Goal: Transaction & Acquisition: Purchase product/service

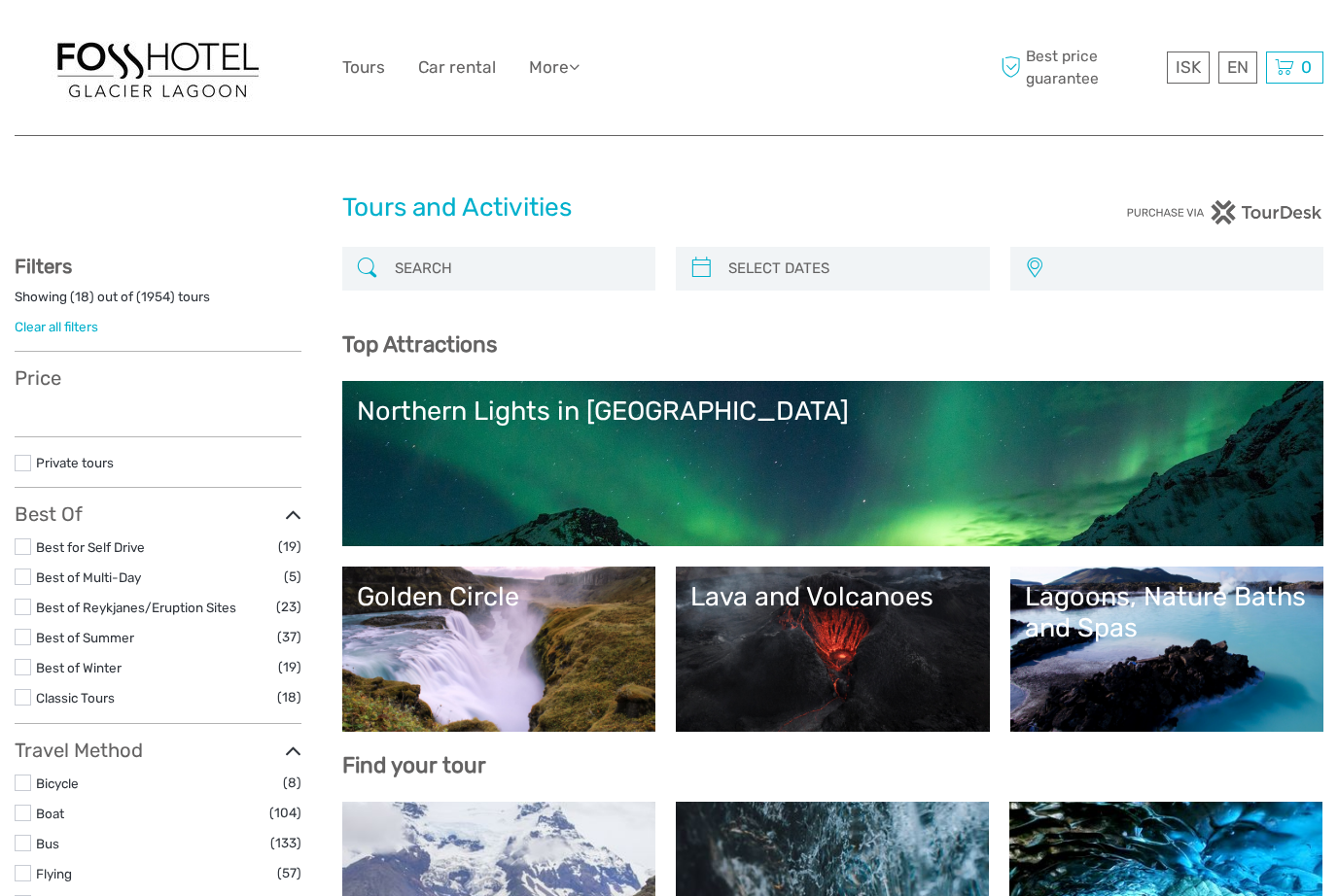
select select
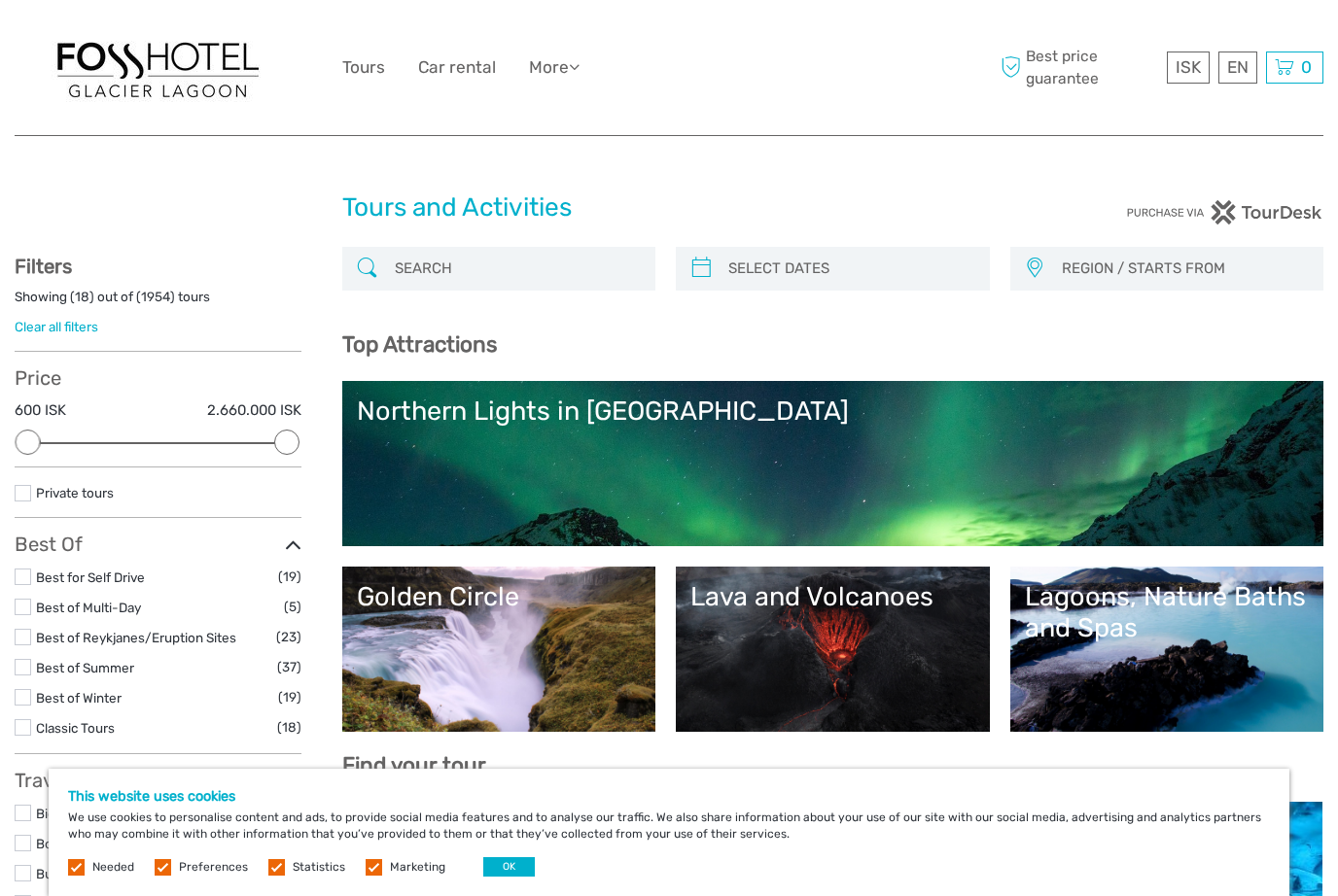
click at [477, 283] on input "search" at bounding box center [517, 269] width 260 height 34
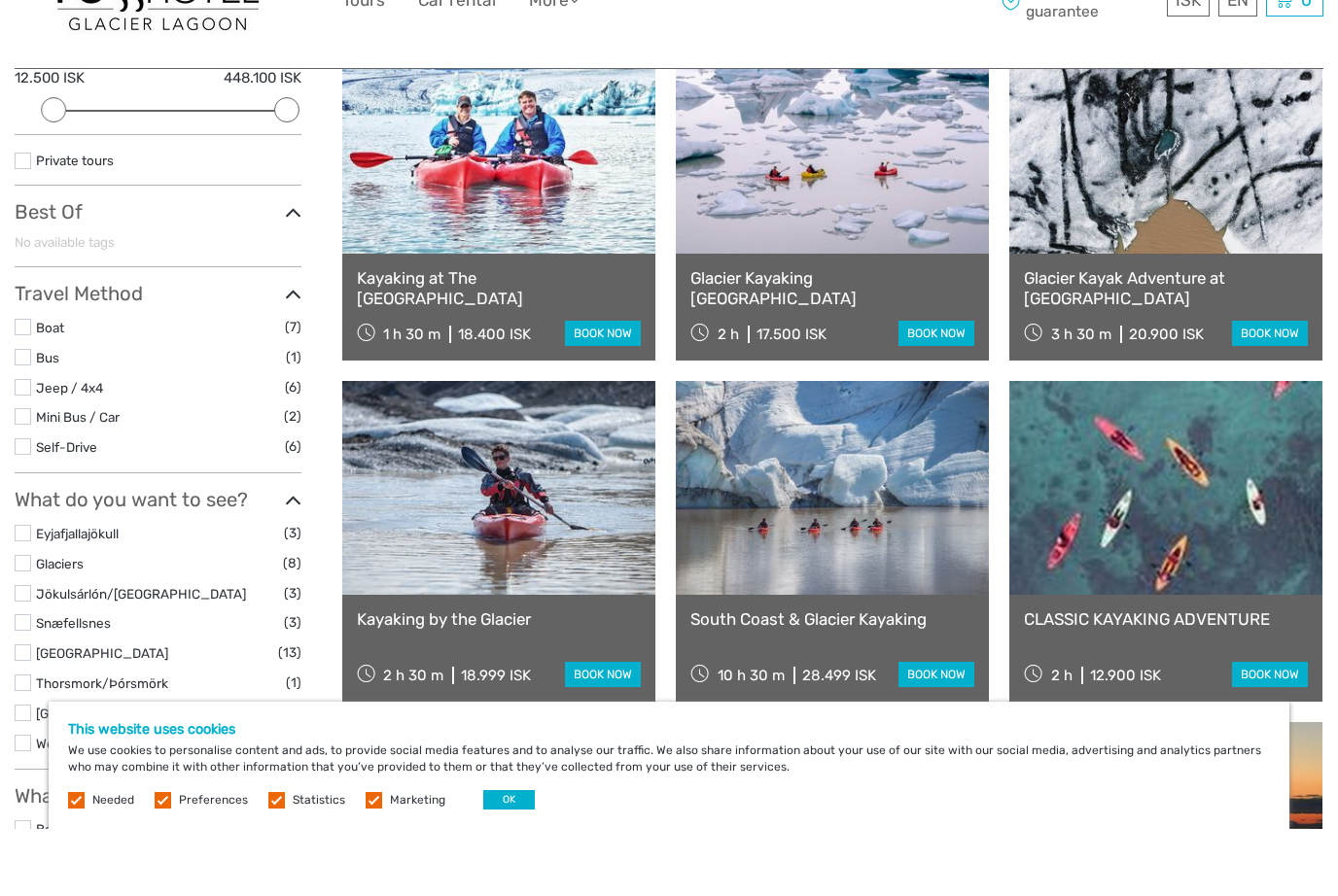
scroll to position [273, 0]
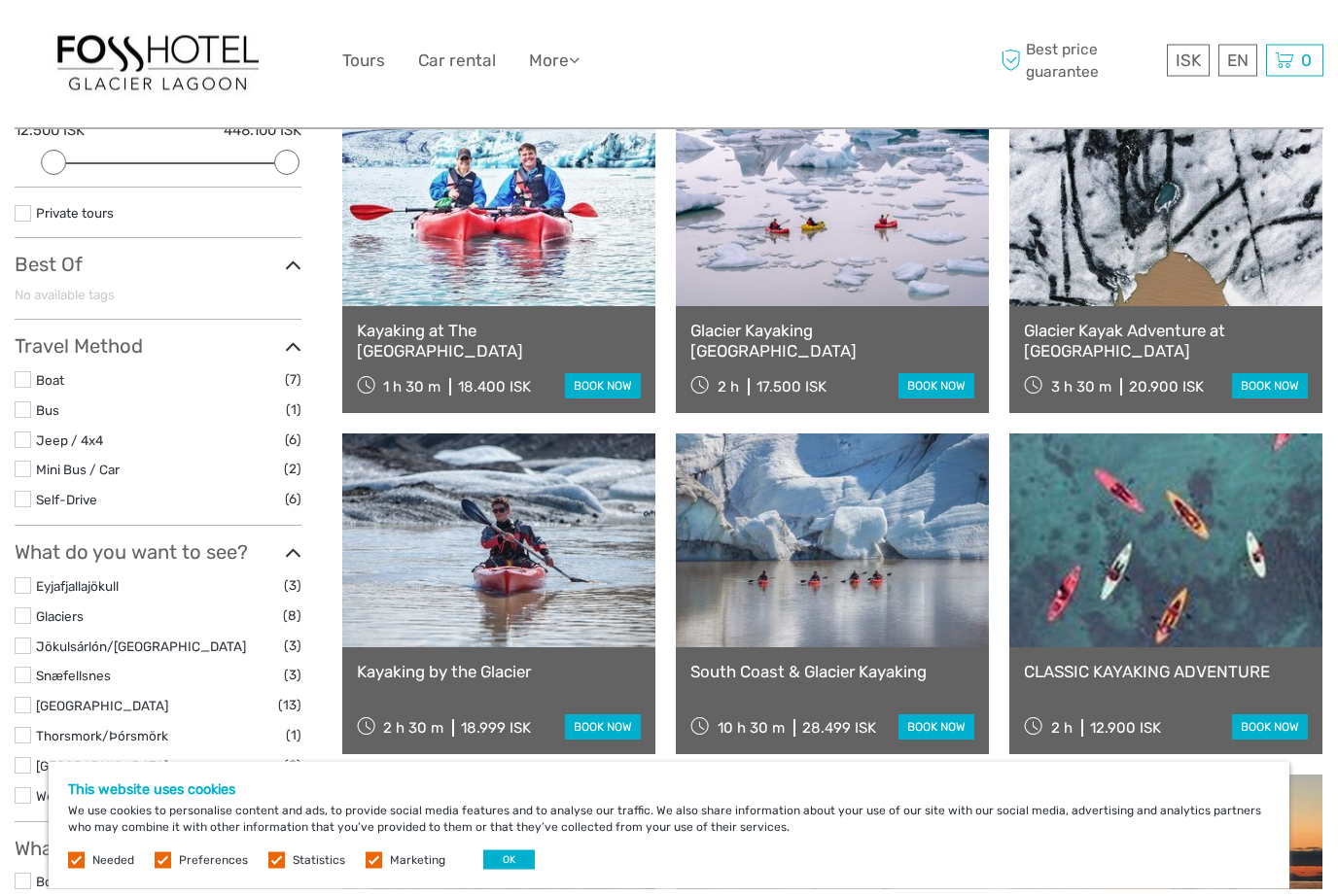
type input "Kayaking"
click at [599, 381] on link "book now" at bounding box center [603, 394] width 76 height 25
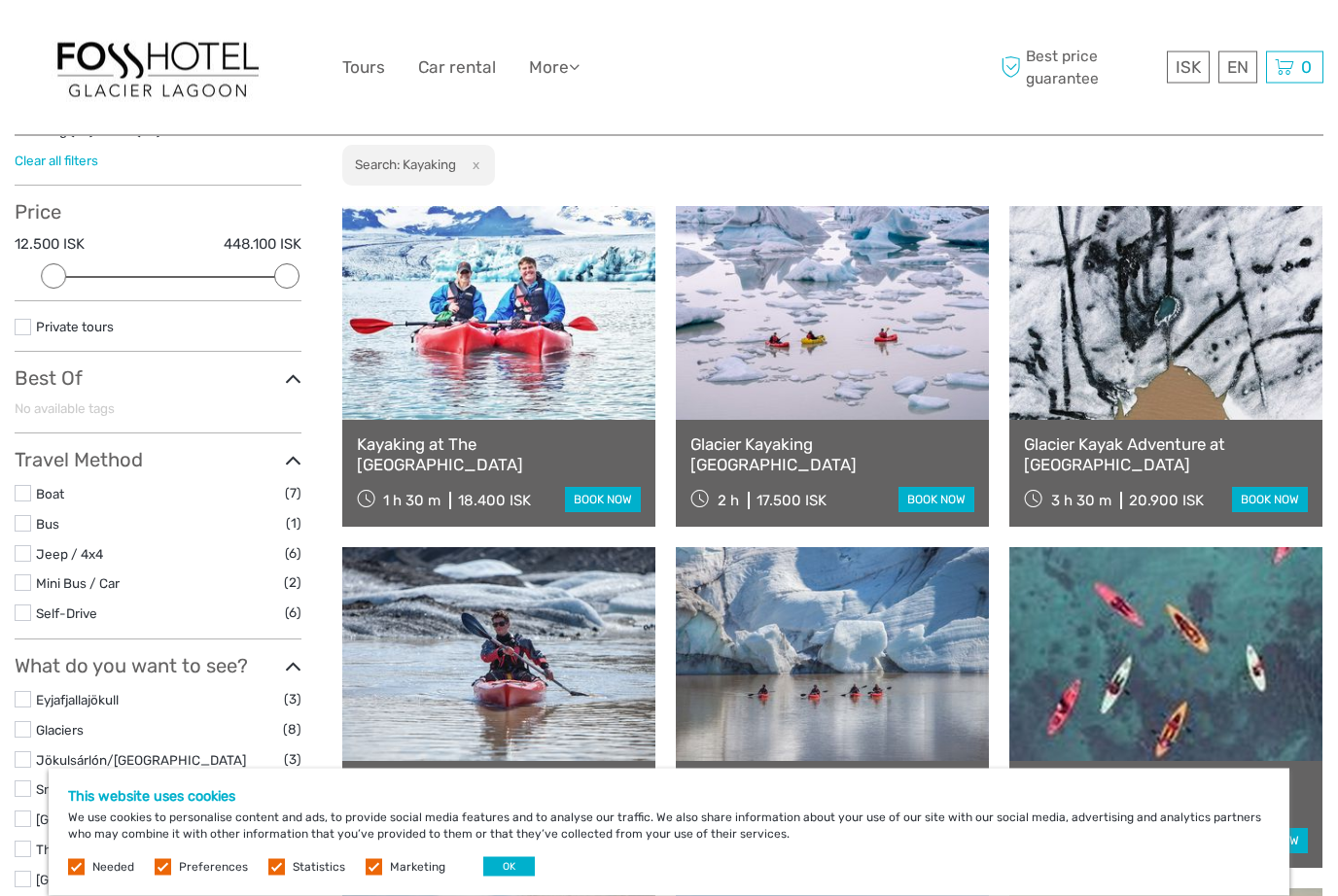
scroll to position [159, 0]
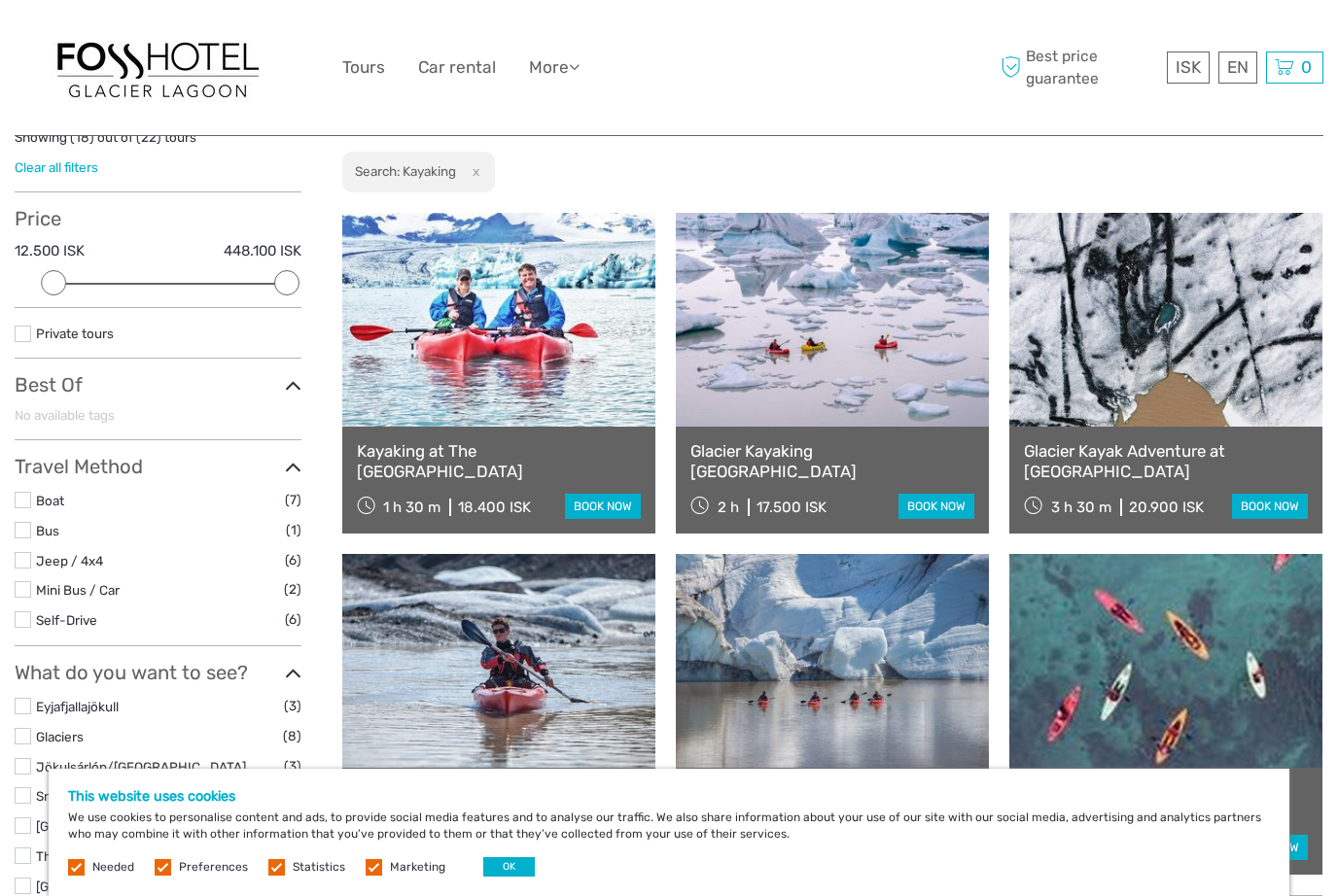
click at [951, 496] on link "book now" at bounding box center [936, 506] width 76 height 25
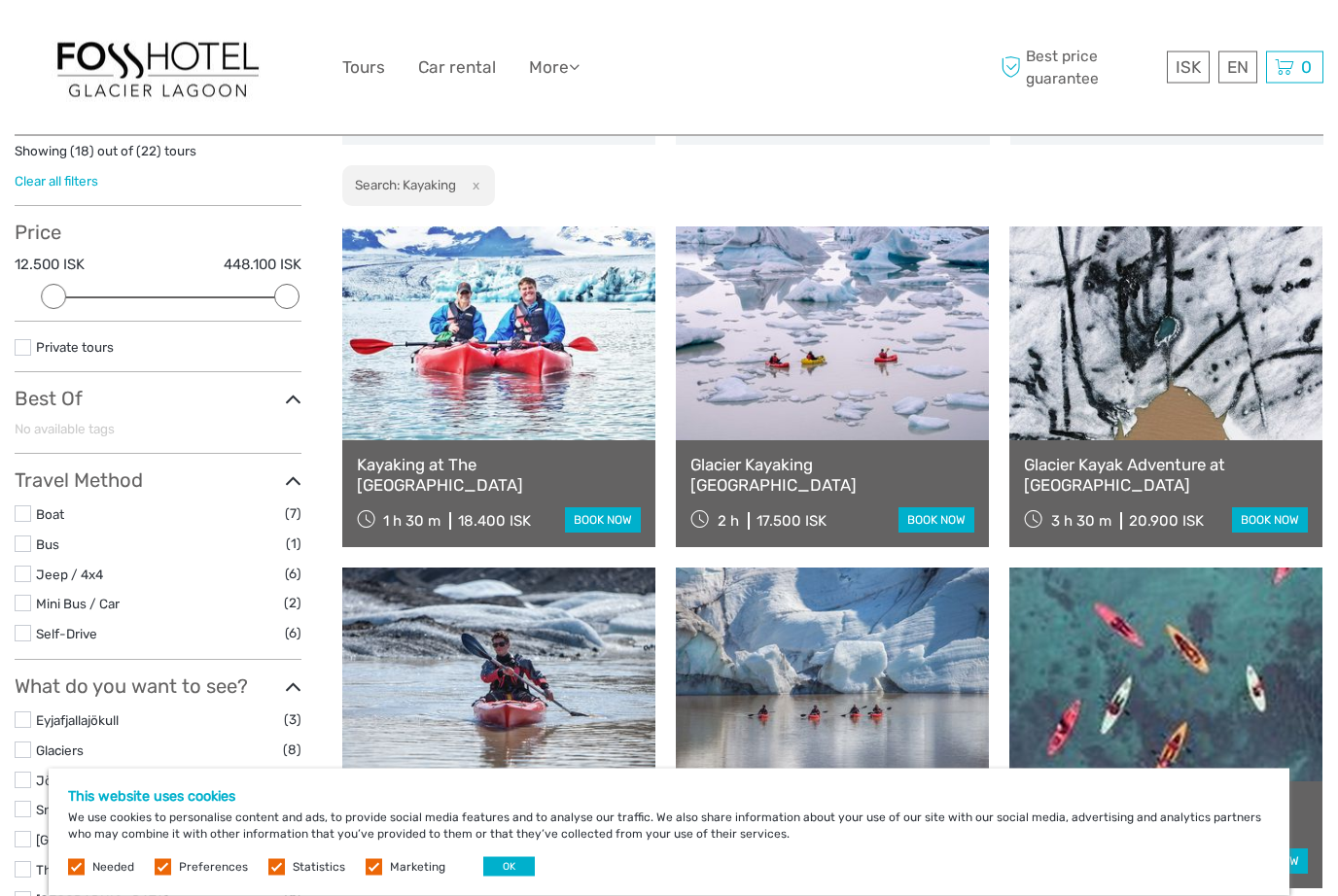
scroll to position [143, 0]
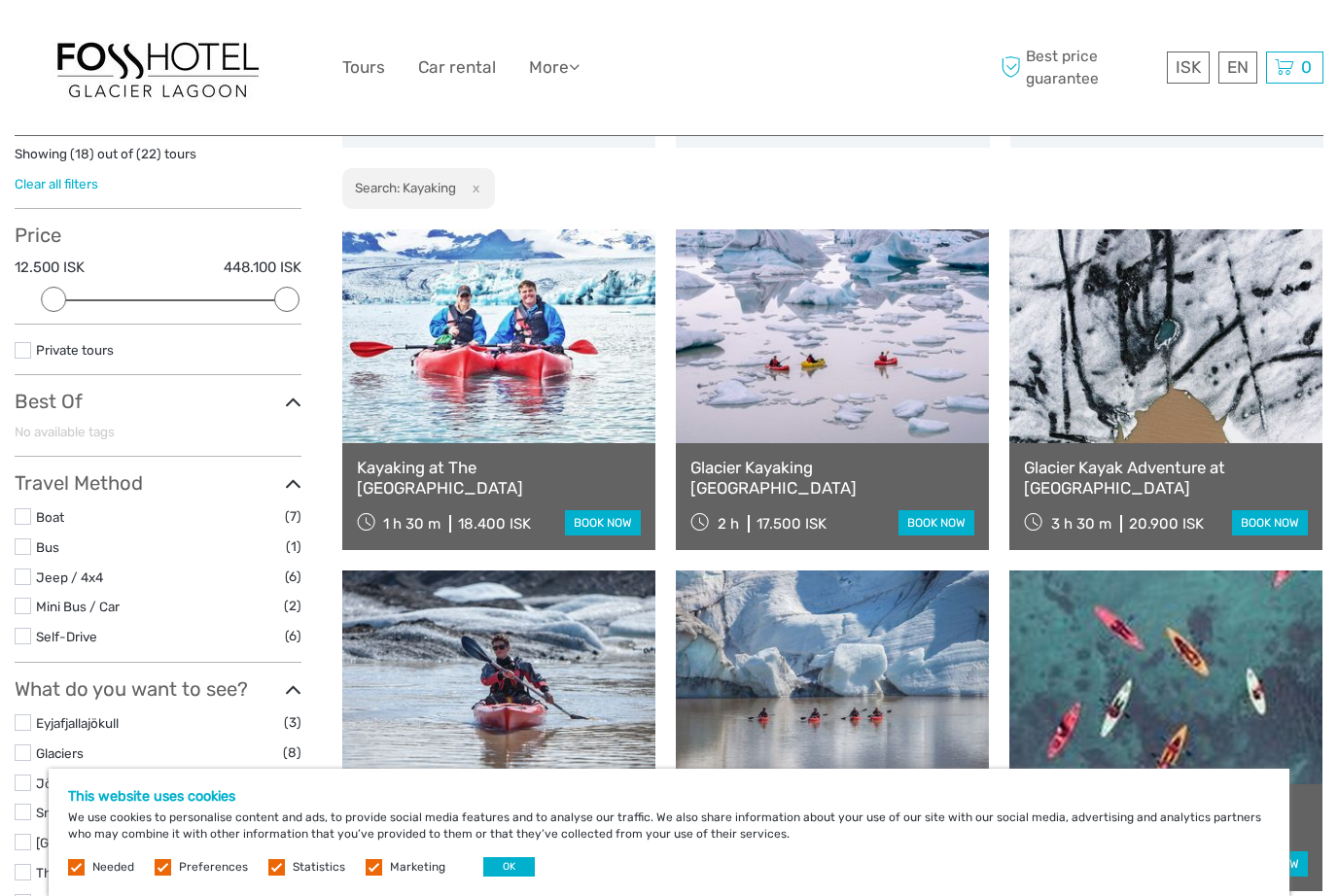
click at [594, 526] on link "book now" at bounding box center [603, 523] width 76 height 25
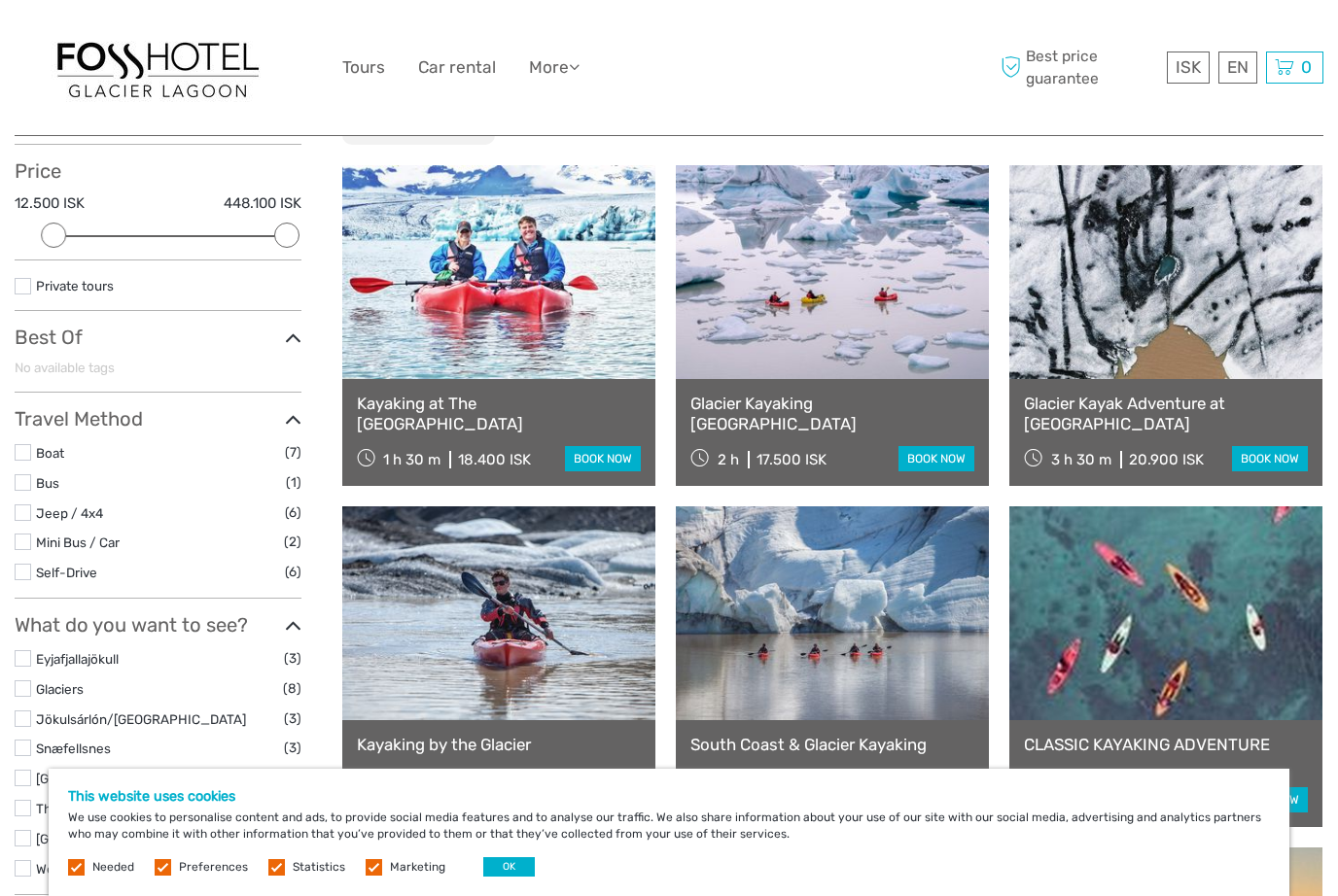
click at [926, 458] on link "book now" at bounding box center [936, 459] width 76 height 25
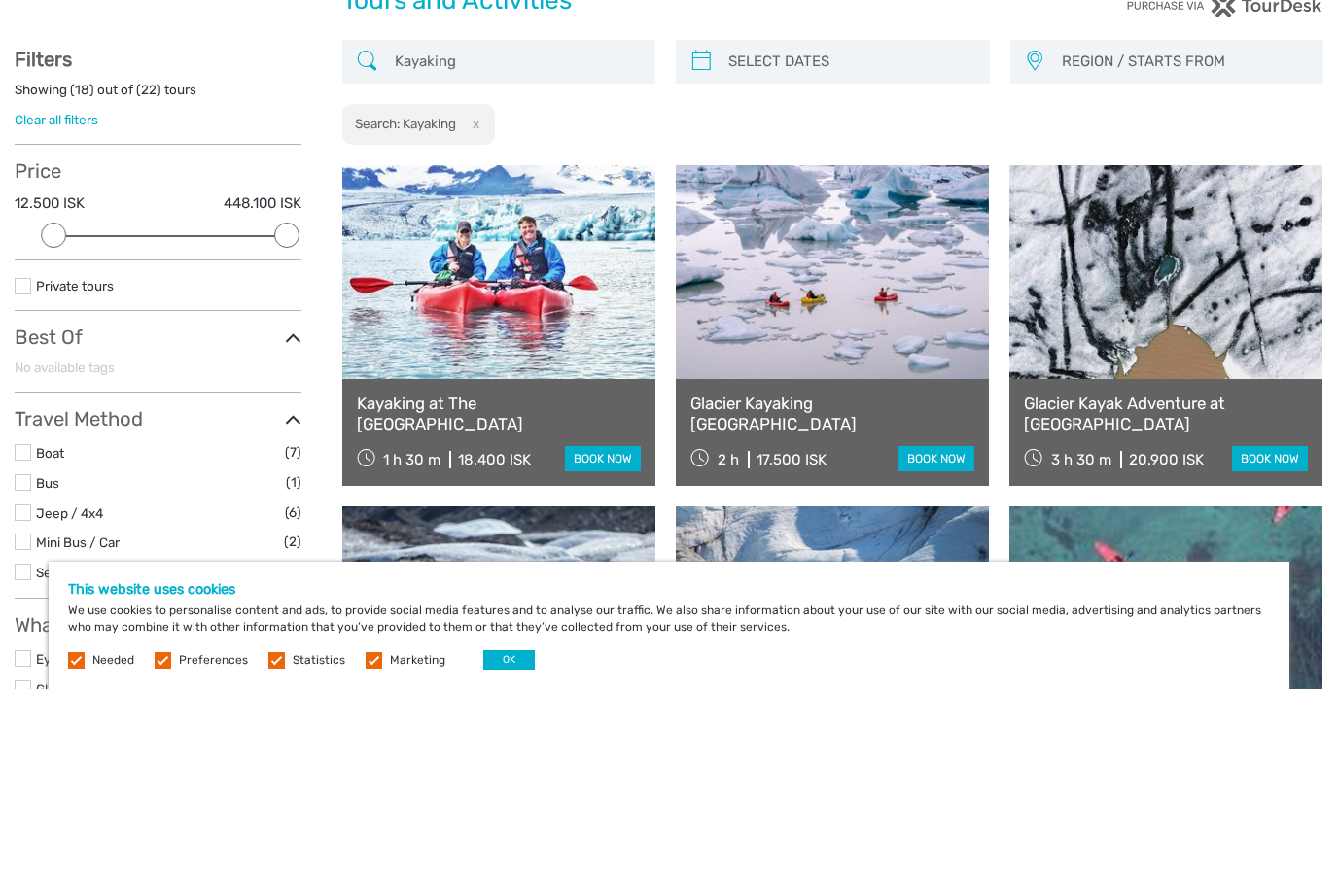
click at [408, 372] on link at bounding box center [498, 479] width 313 height 214
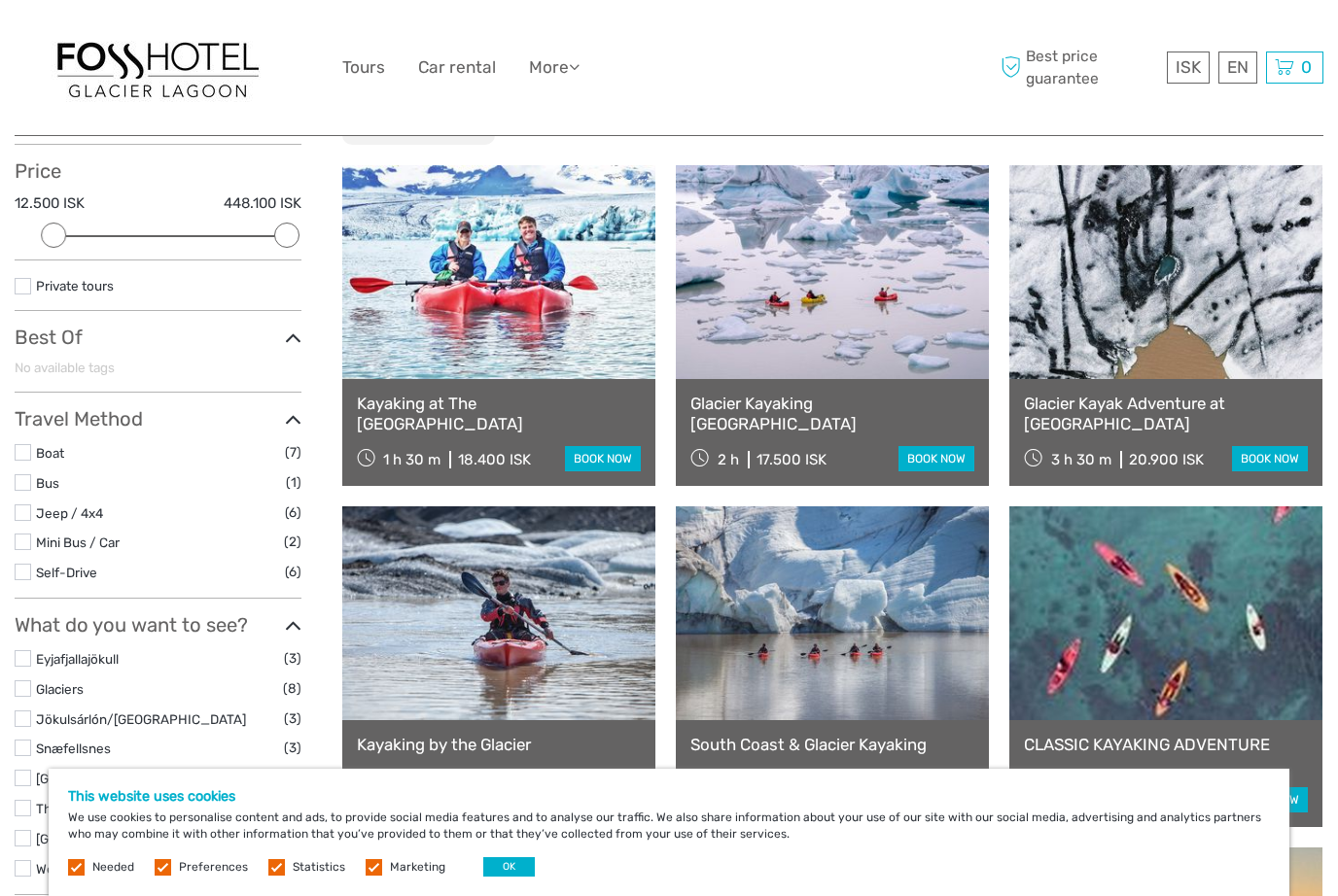
click at [820, 323] on link at bounding box center [833, 272] width 313 height 214
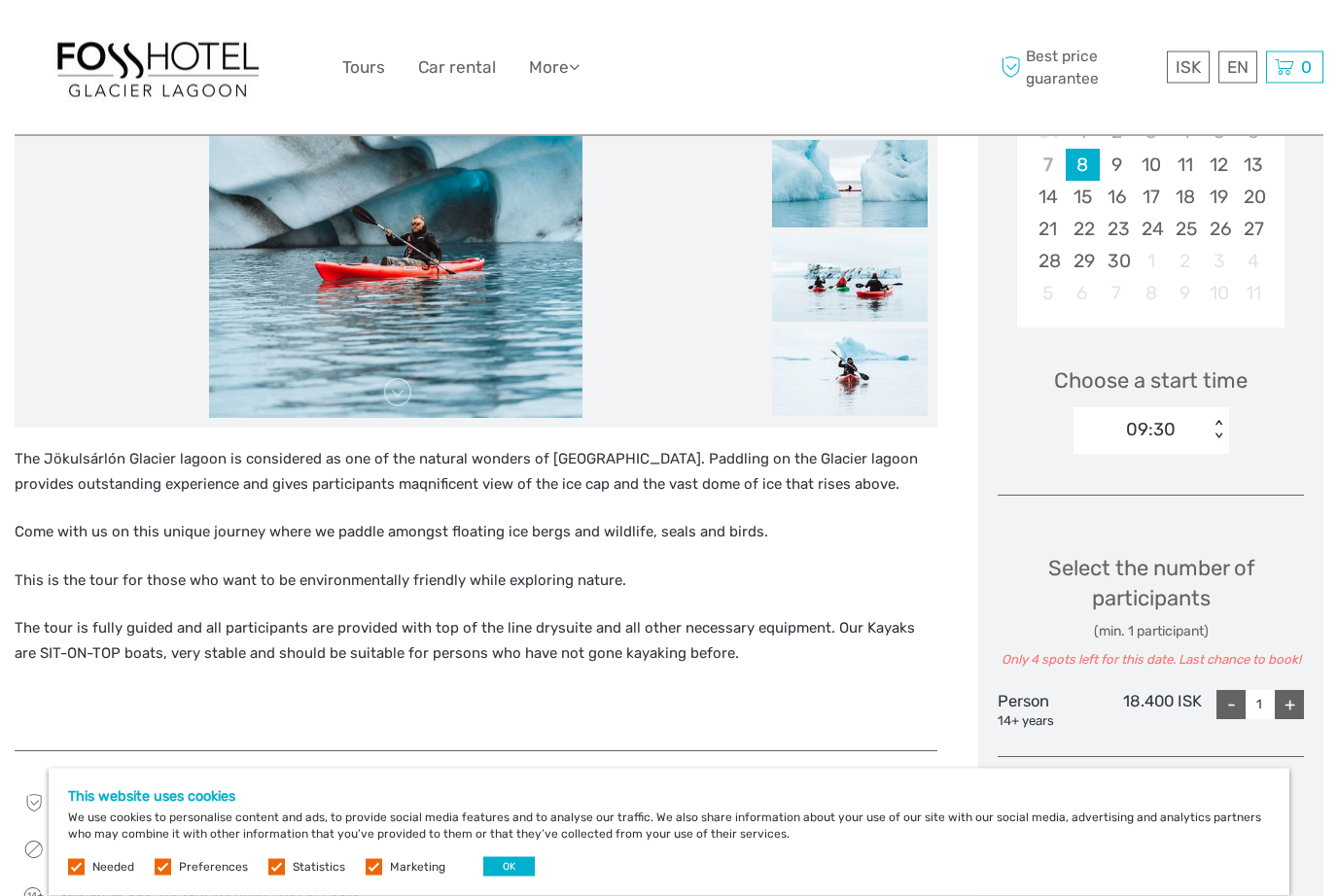
scroll to position [442, 0]
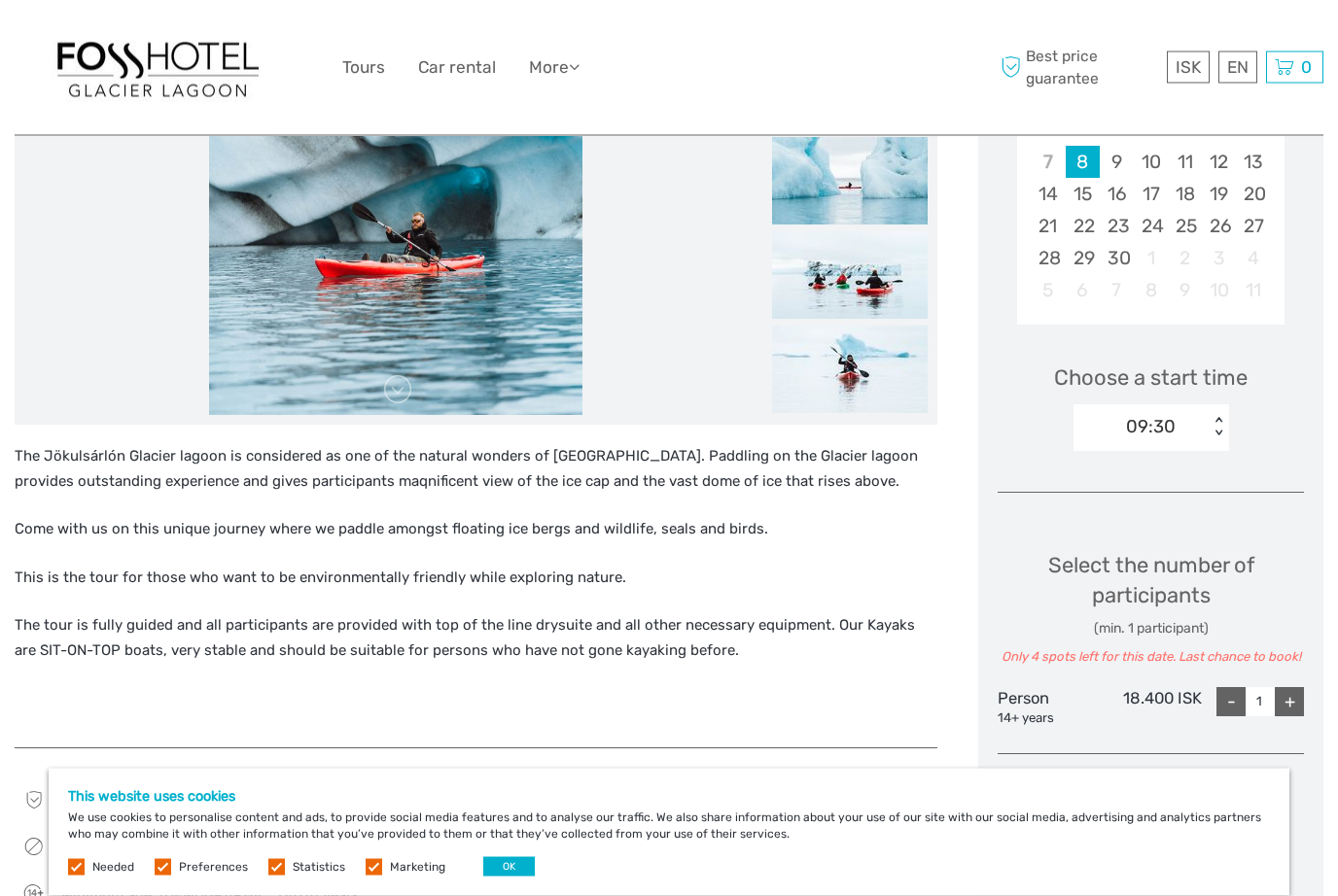
click at [507, 877] on button "OK" at bounding box center [509, 868] width 52 height 20
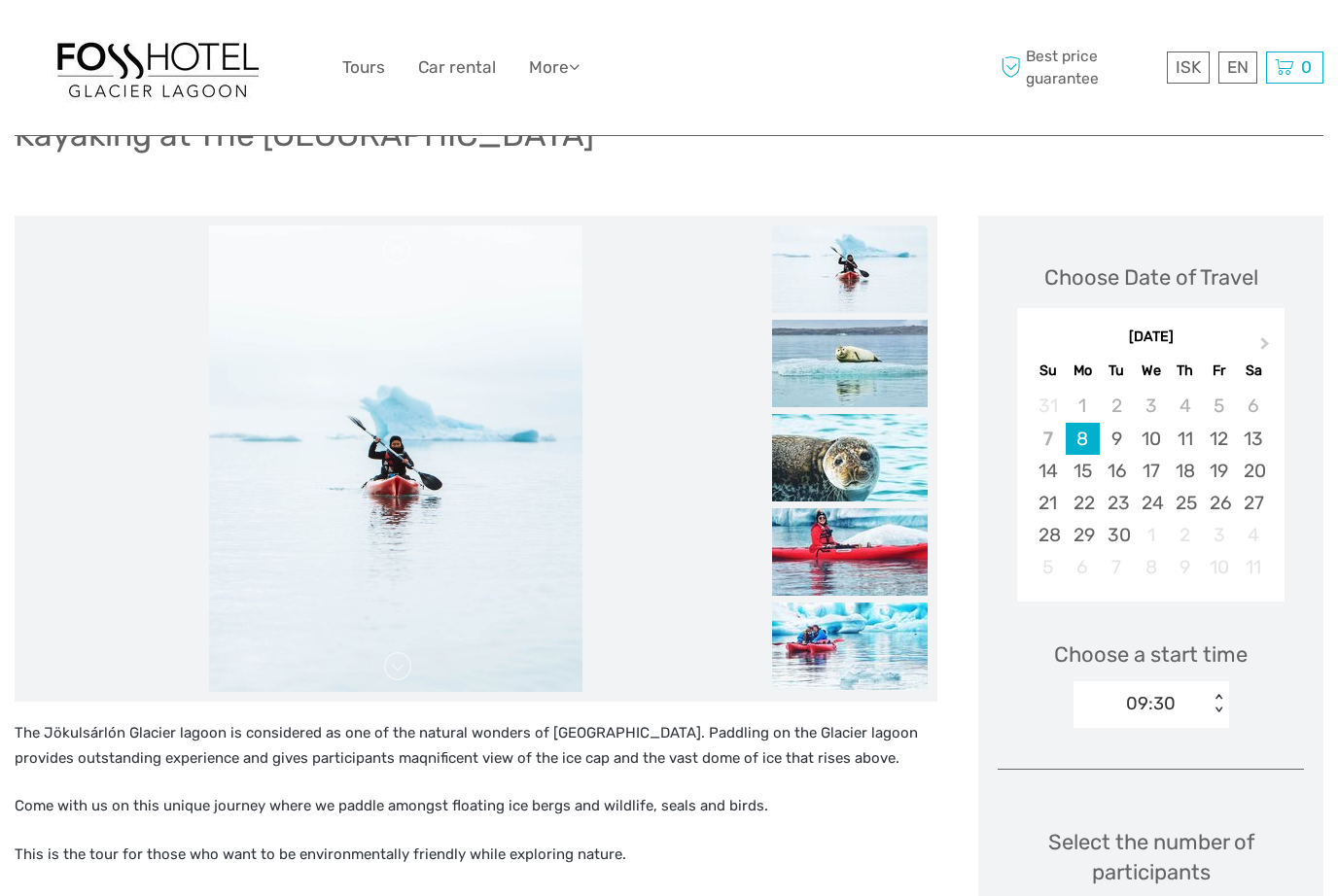
scroll to position [0, 0]
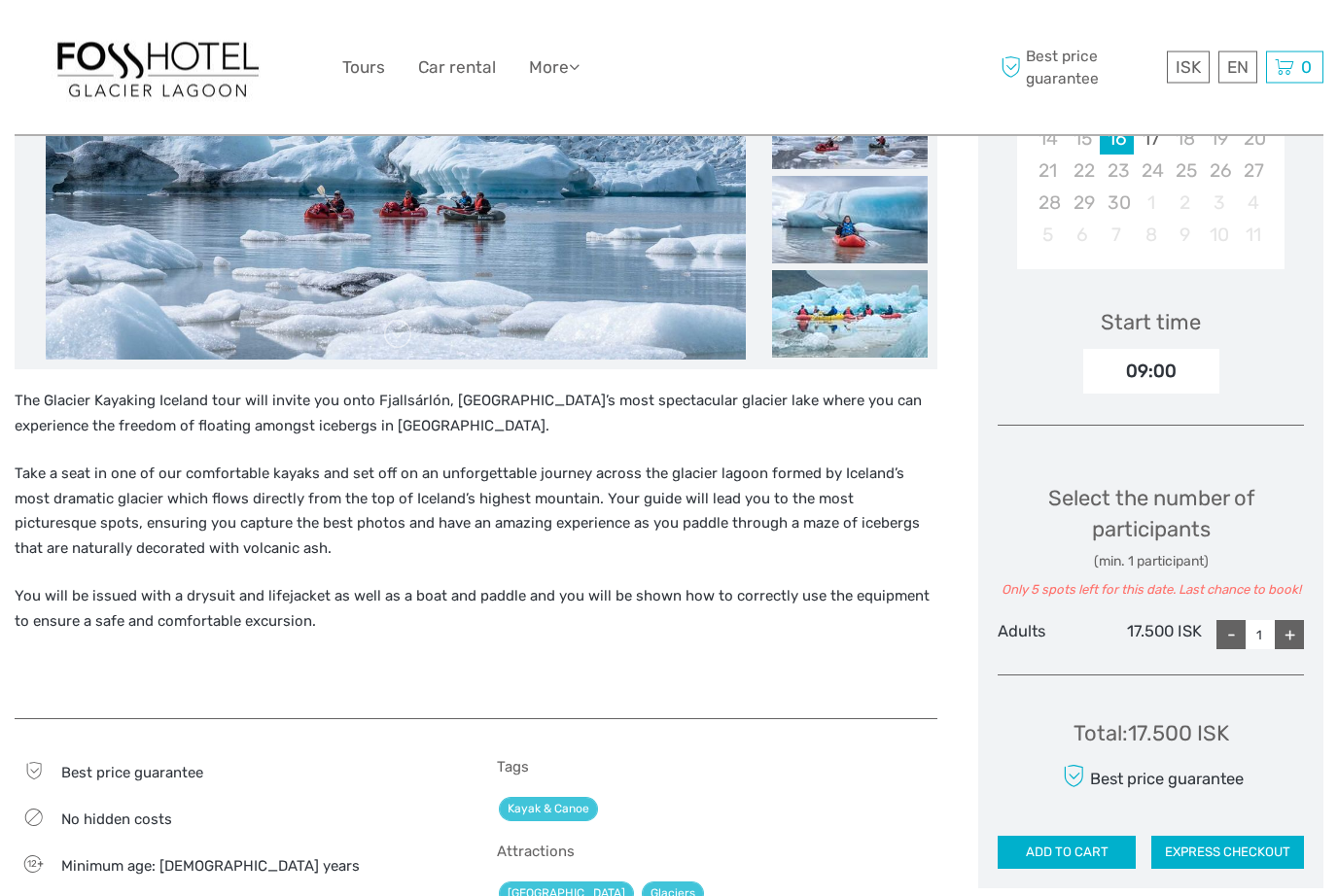
scroll to position [491, 0]
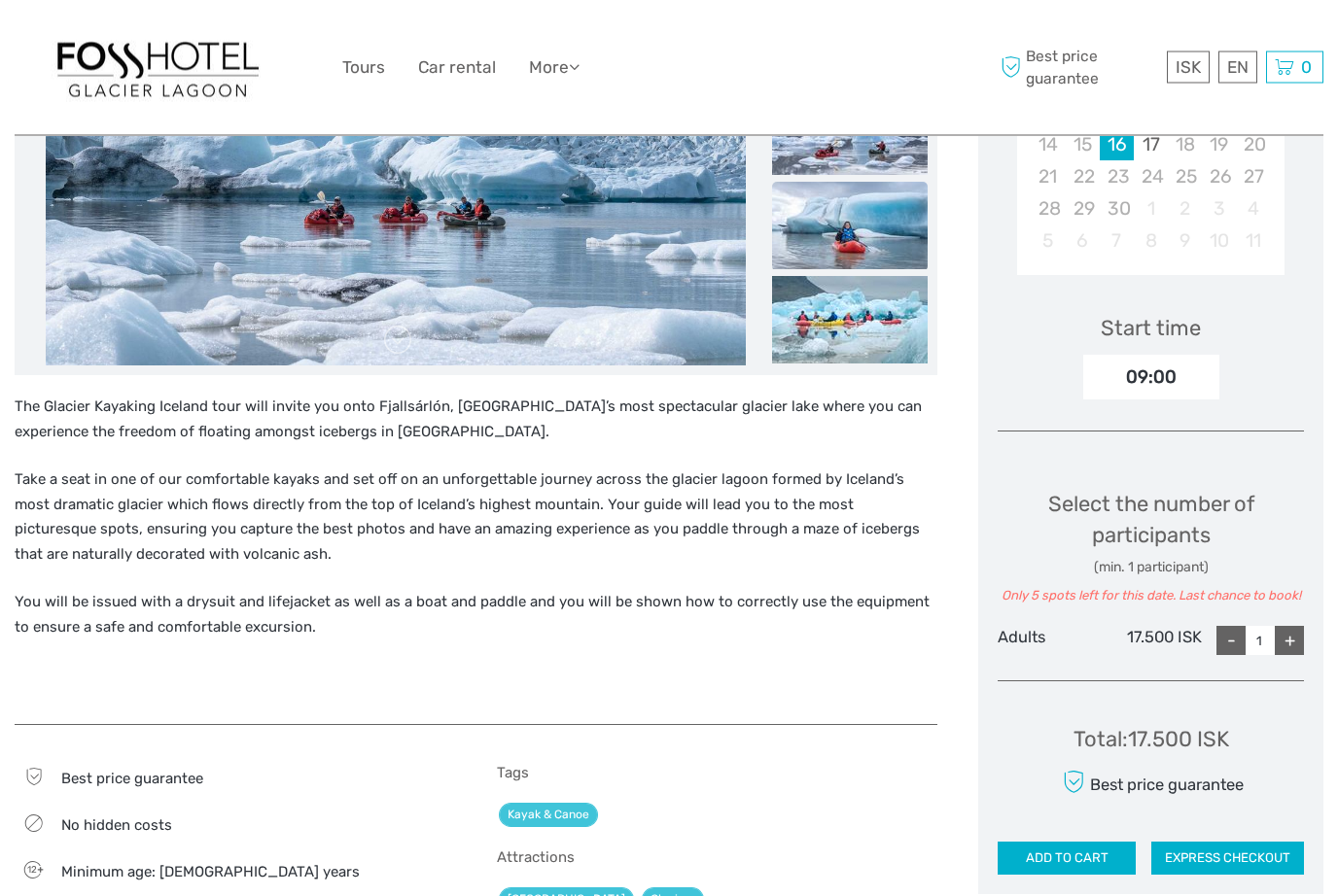
click at [814, 225] on img at bounding box center [849, 227] width 155 height 88
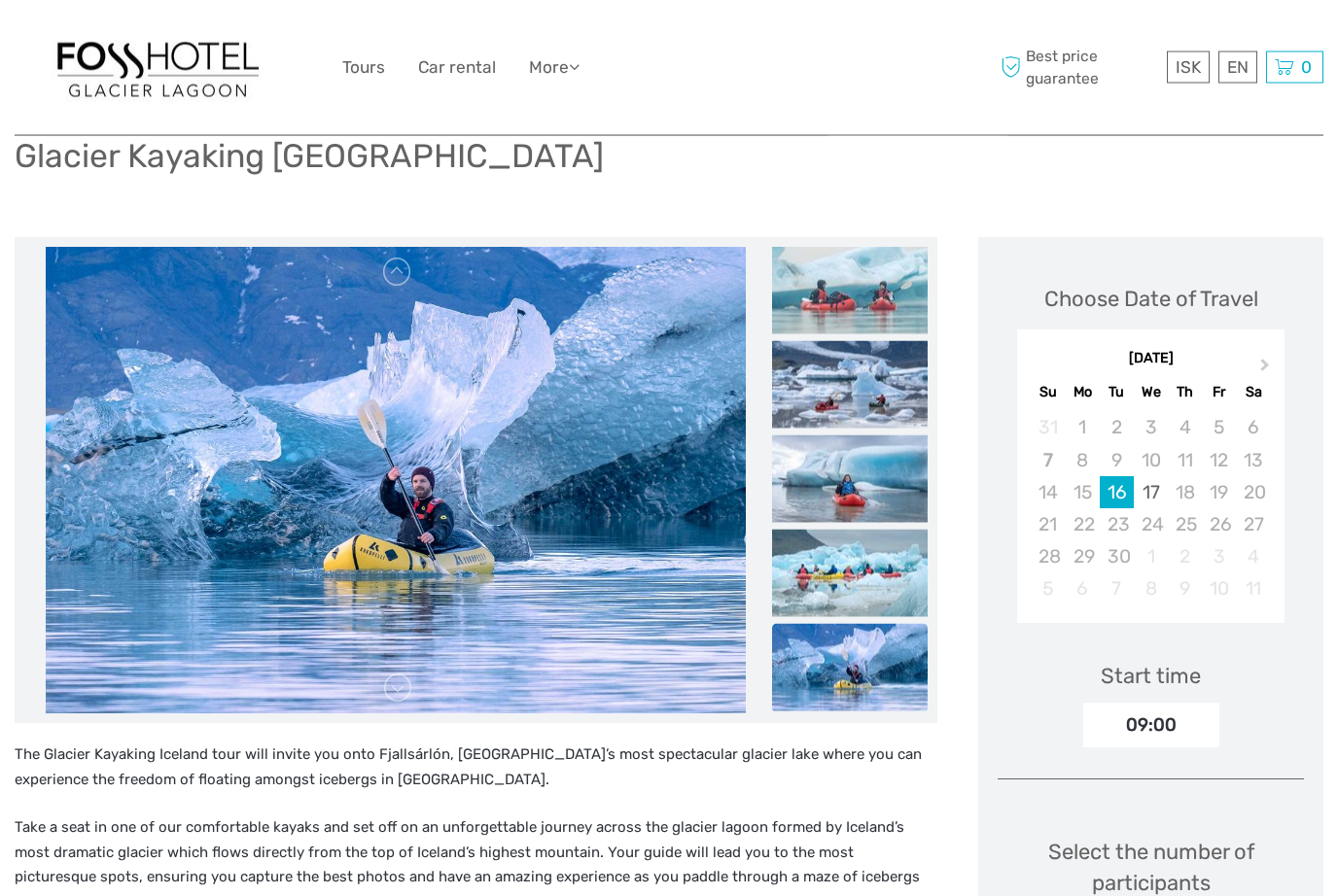
scroll to position [0, 0]
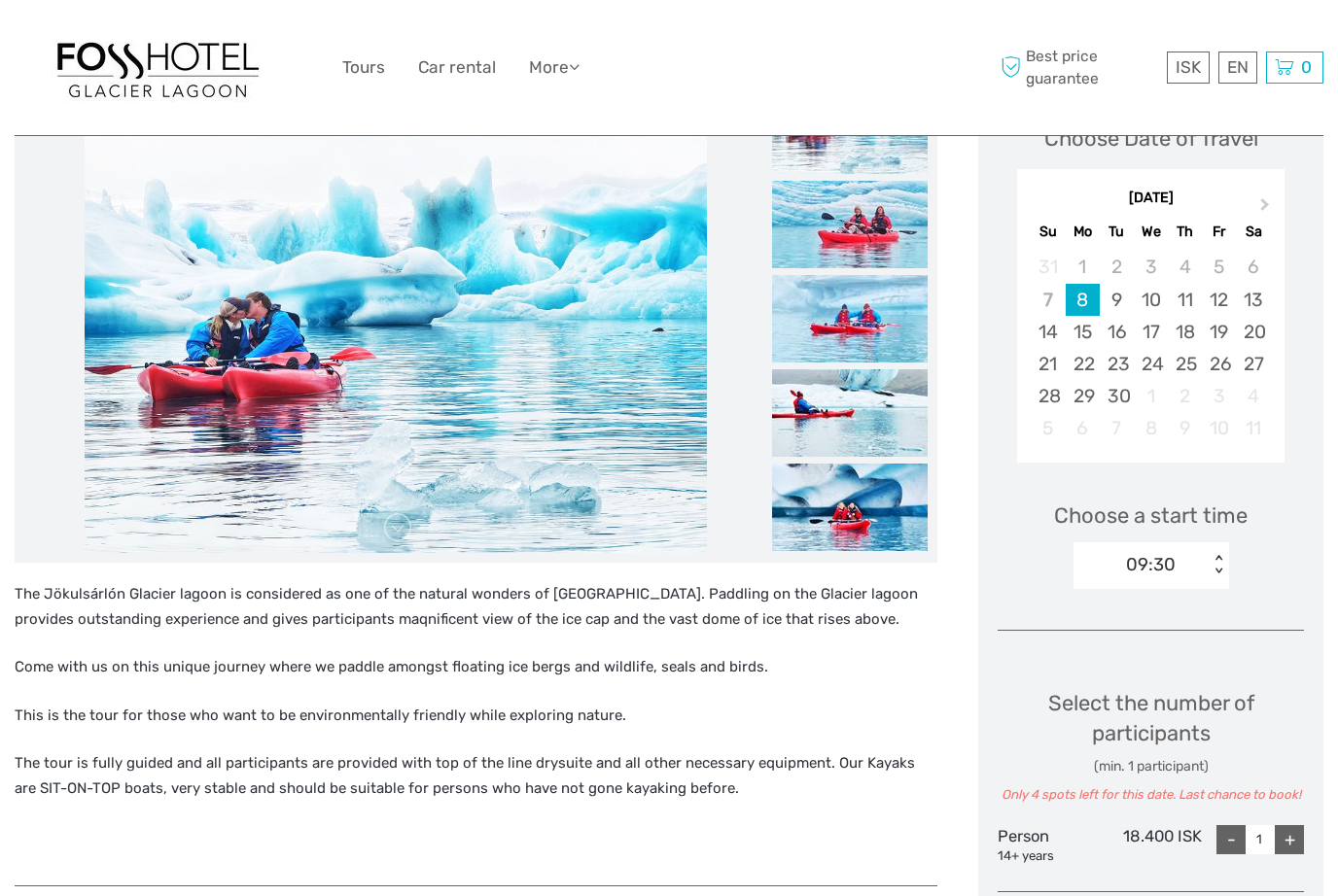
scroll to position [261, 0]
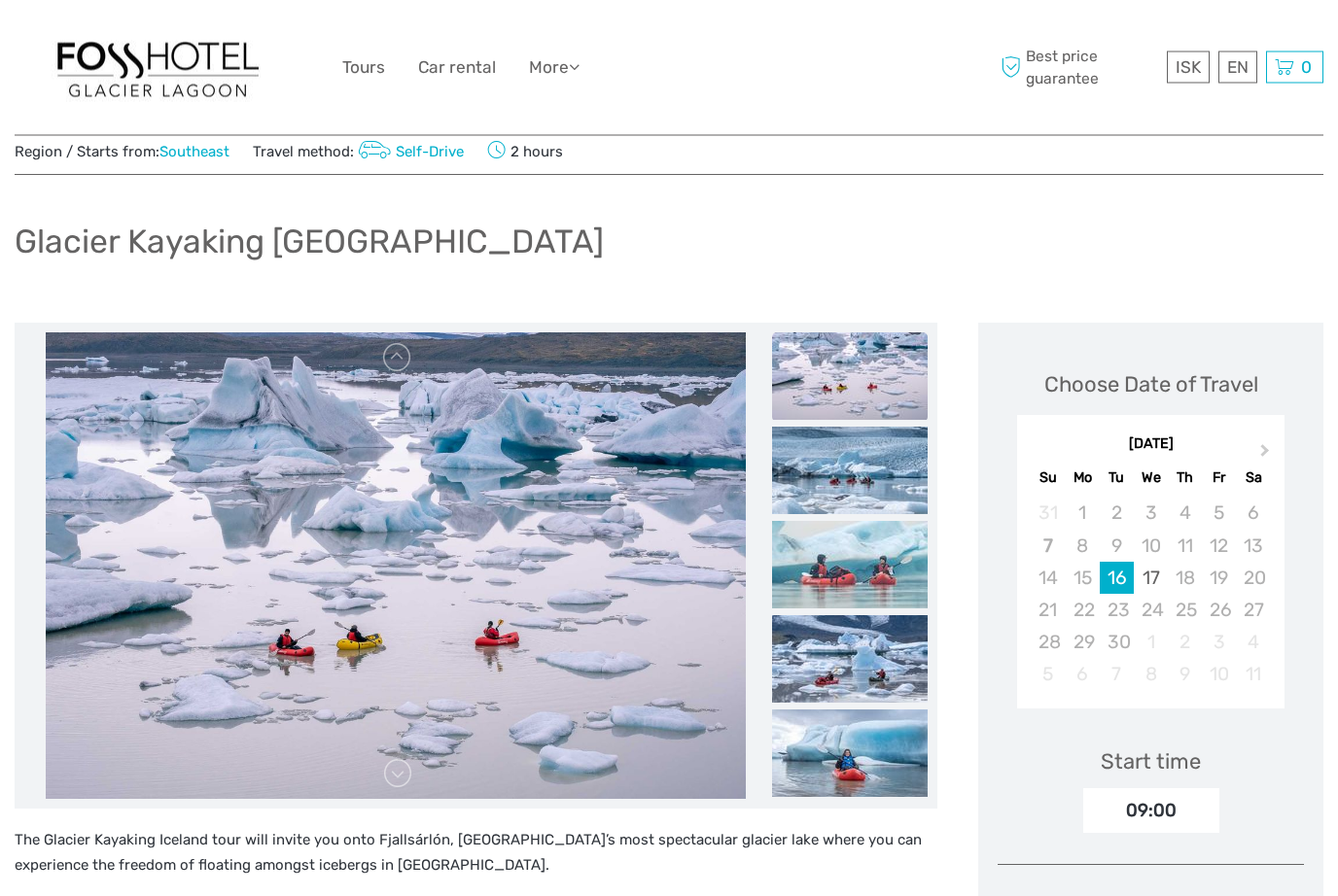
scroll to position [59, 0]
click at [871, 363] on img at bounding box center [849, 376] width 155 height 88
click at [860, 485] on img at bounding box center [849, 471] width 155 height 88
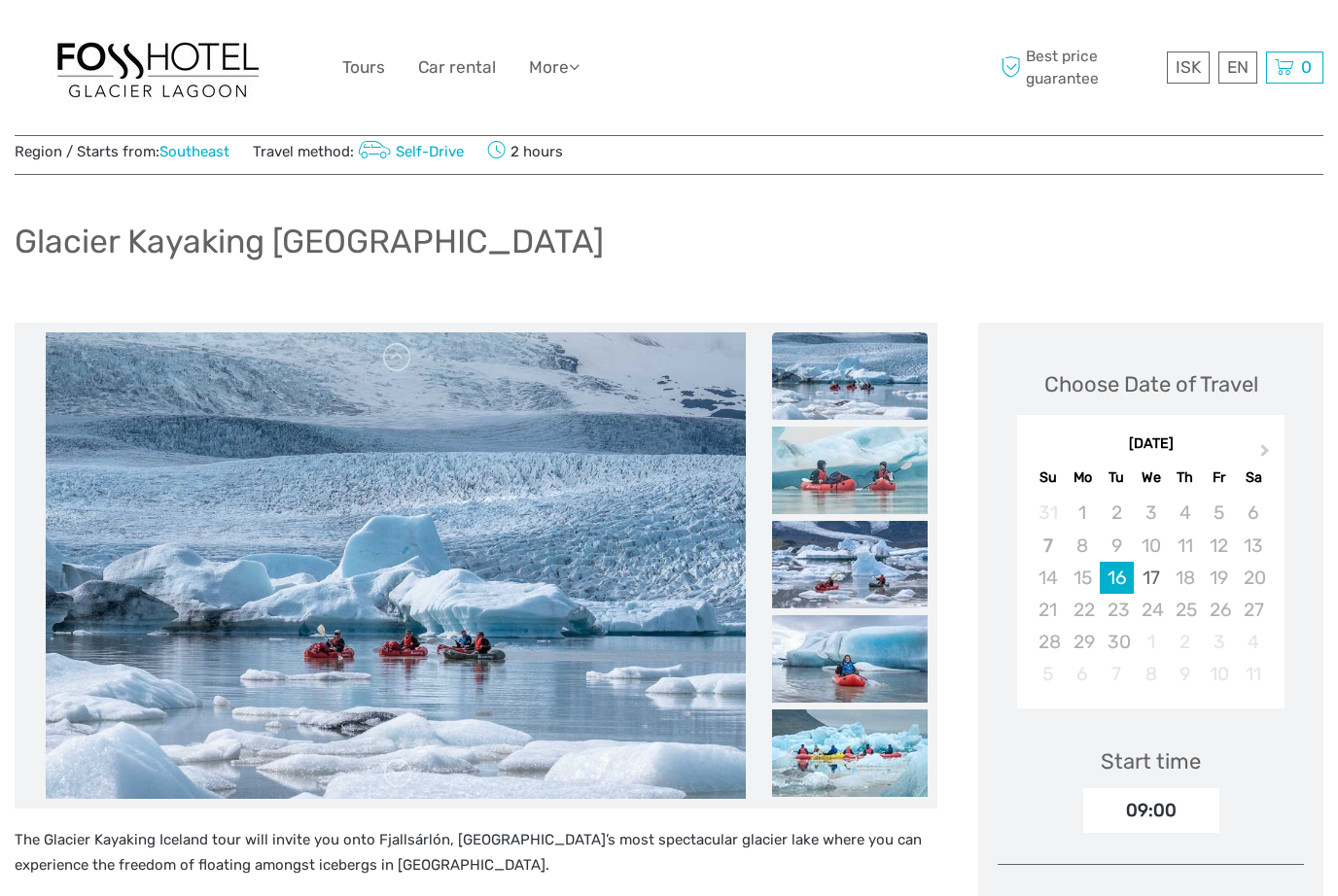
scroll to position [57, 0]
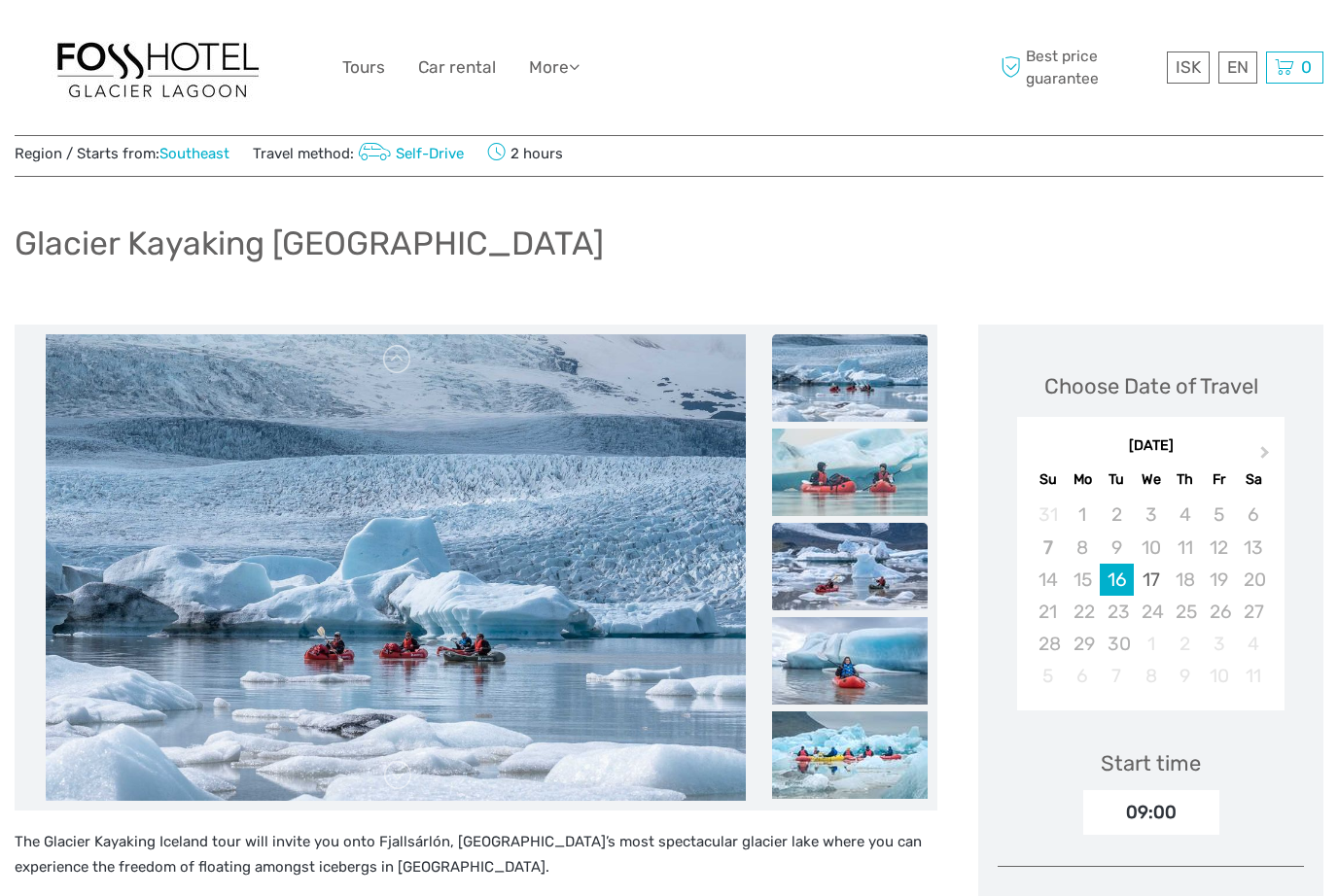
click at [876, 589] on img at bounding box center [849, 567] width 155 height 88
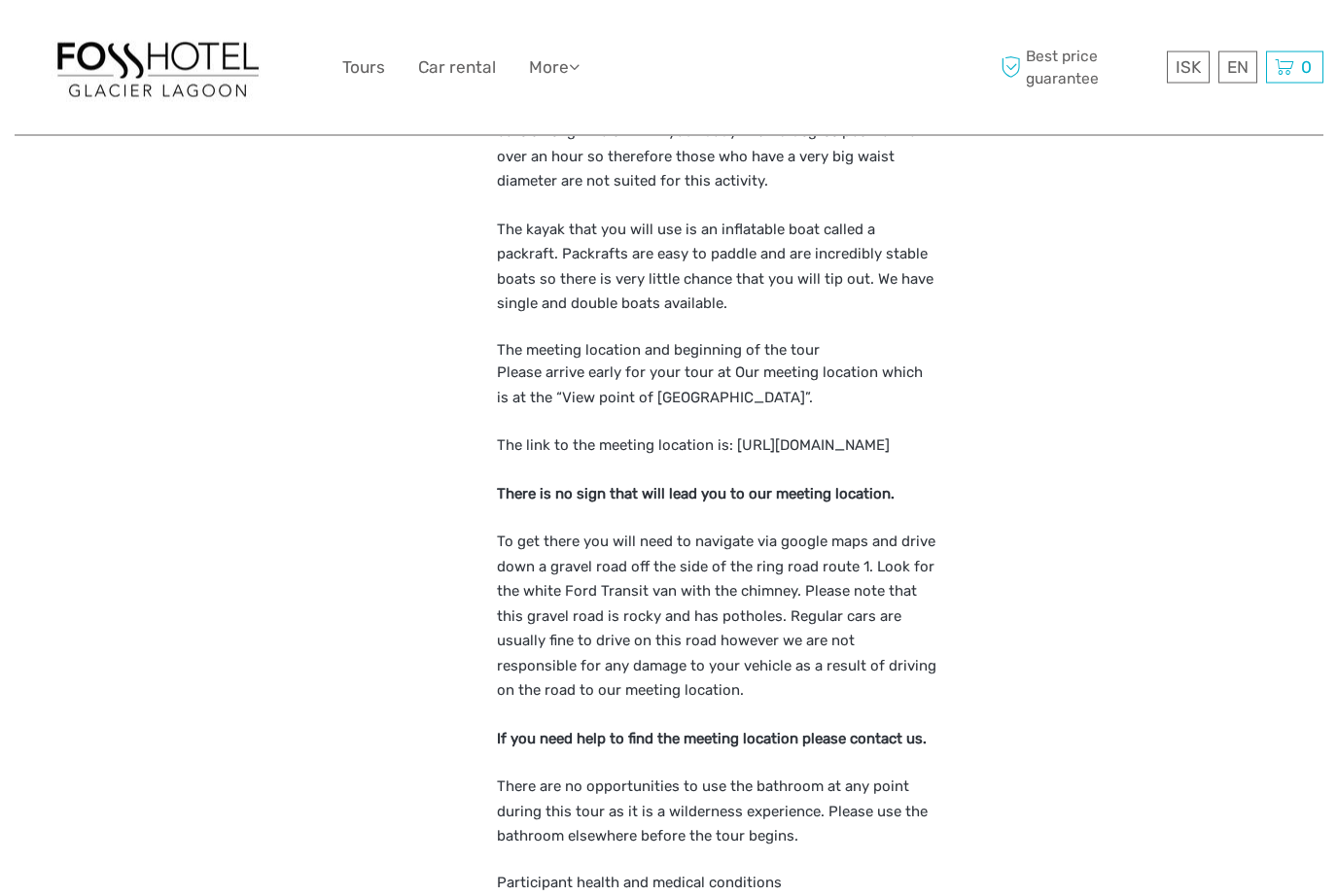
scroll to position [2029, 0]
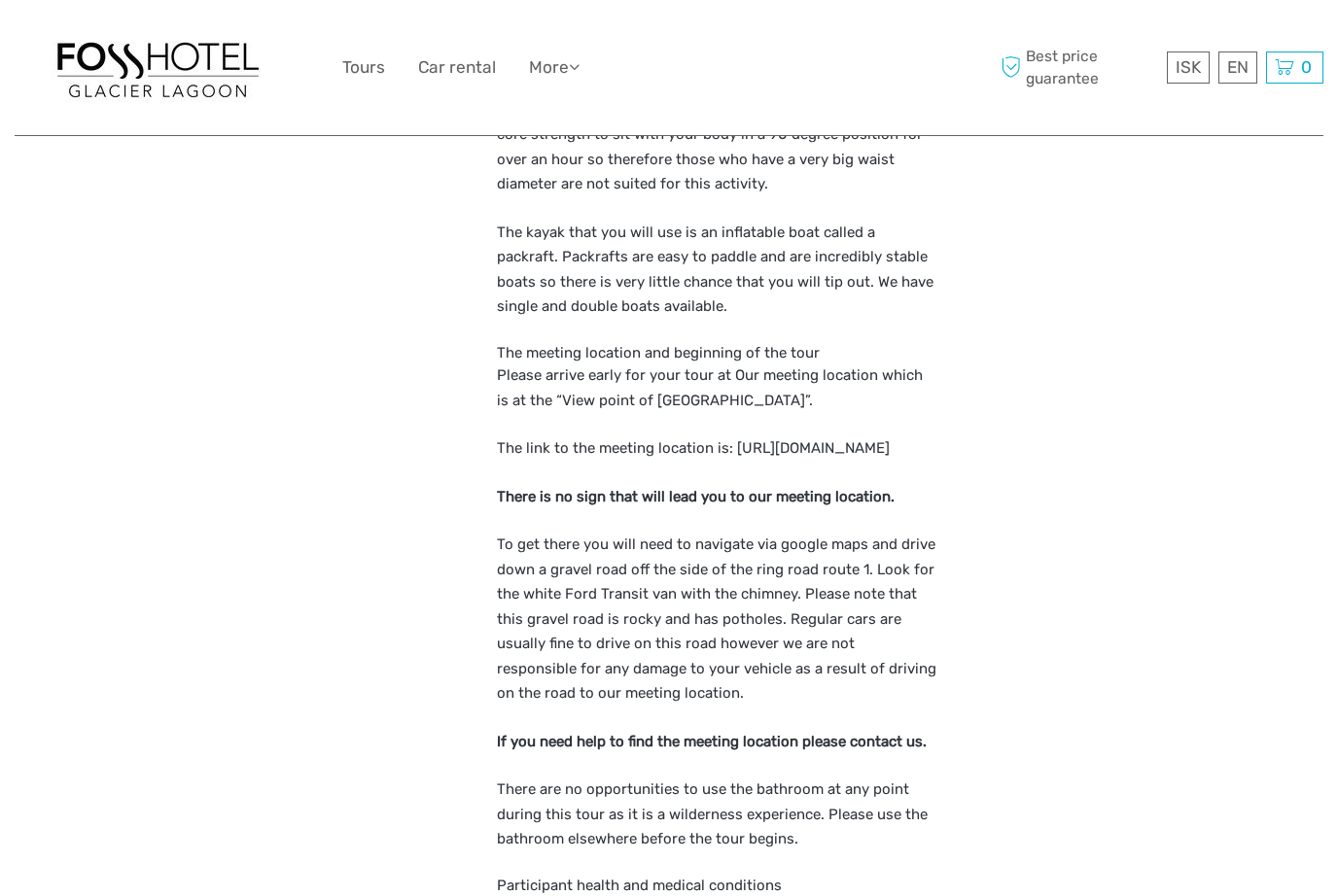
click at [545, 442] on p "The link to the meeting location is: [URL][DOMAIN_NAME]" at bounding box center [717, 449] width 442 height 25
click at [609, 456] on p "The link to the meeting location is: [URL][DOMAIN_NAME]" at bounding box center [717, 449] width 442 height 25
copy p "[URL][DOMAIN_NAME]"
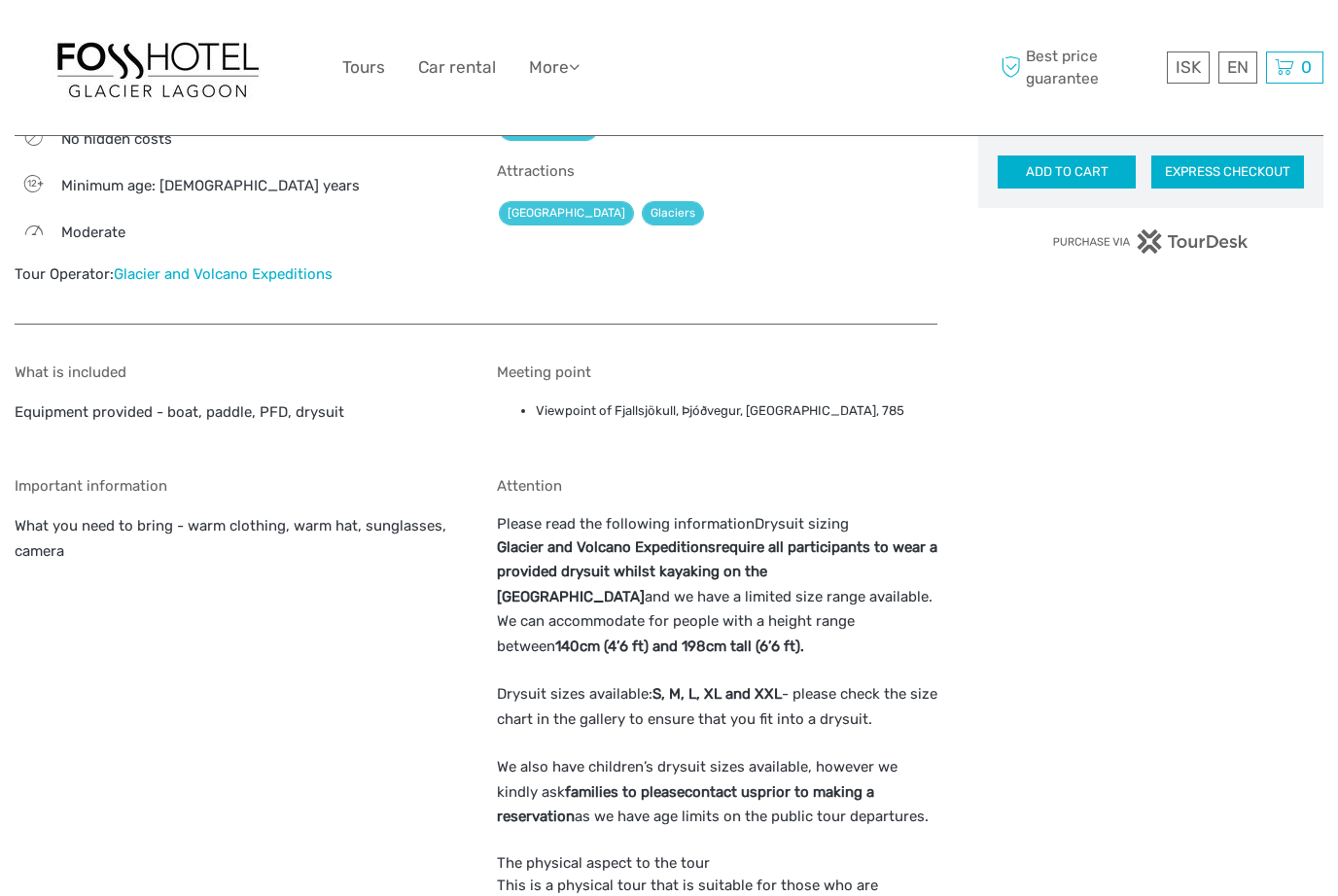
scroll to position [1075, 0]
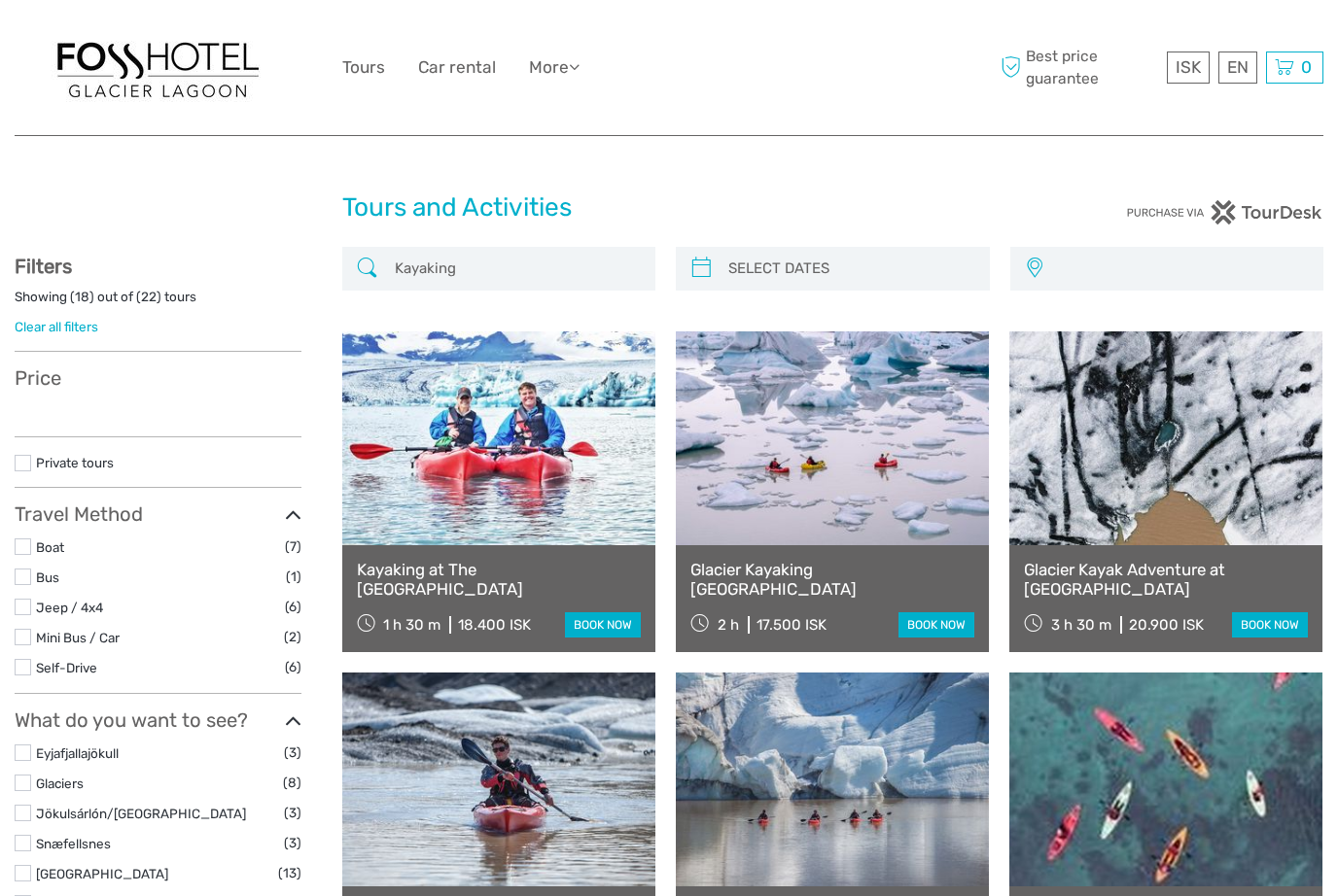
select select
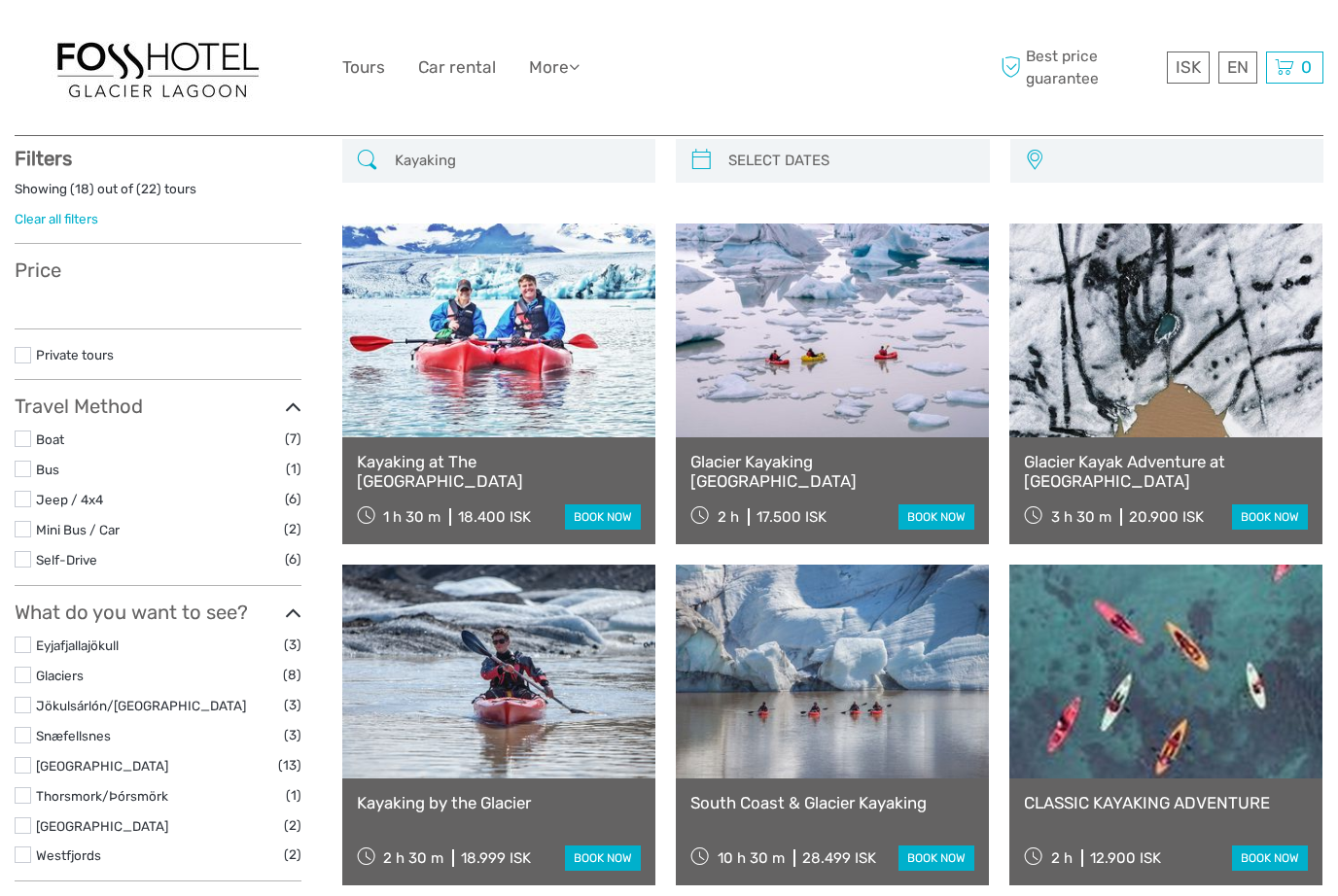
select select
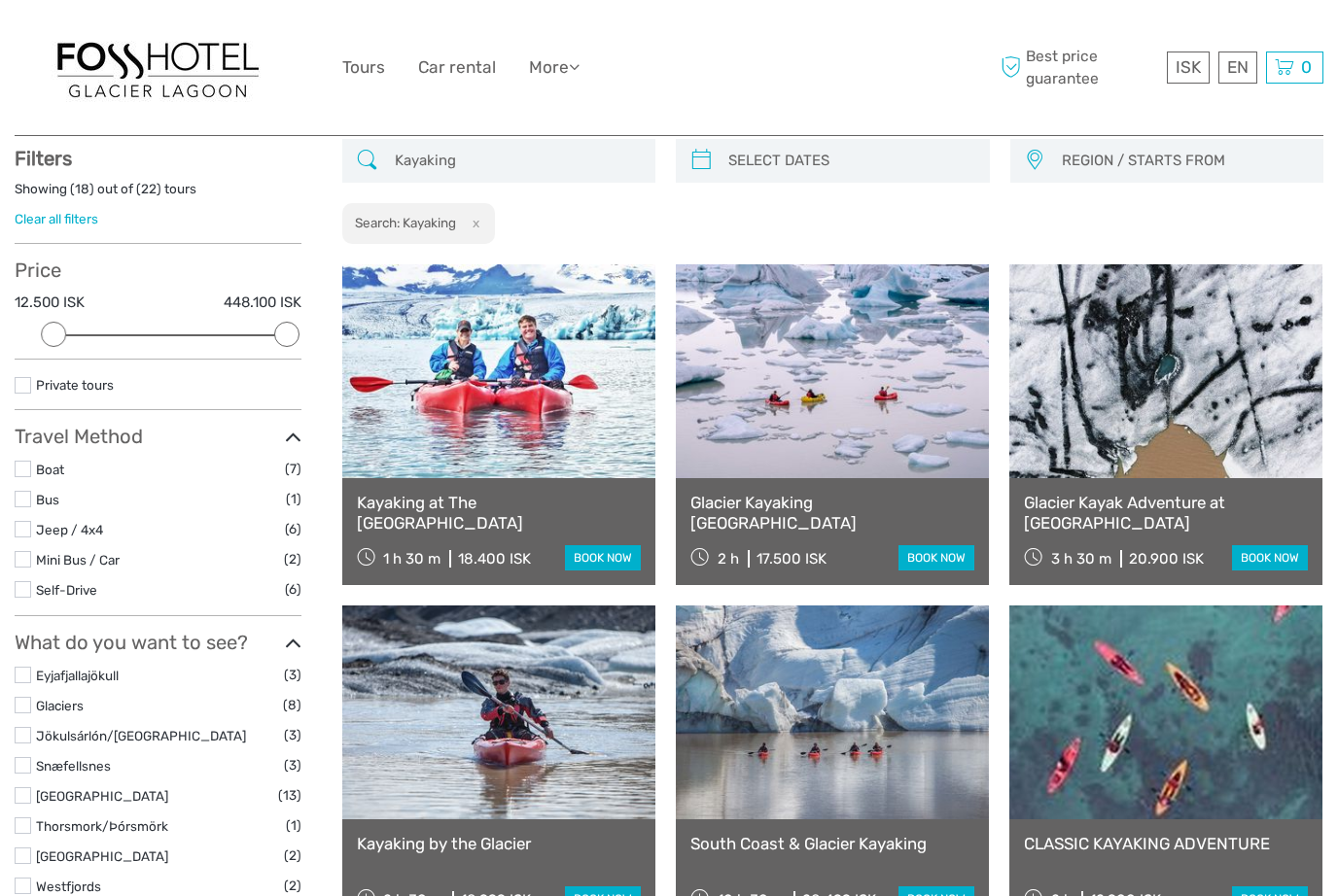
scroll to position [0, 0]
click at [540, 452] on link at bounding box center [498, 371] width 313 height 214
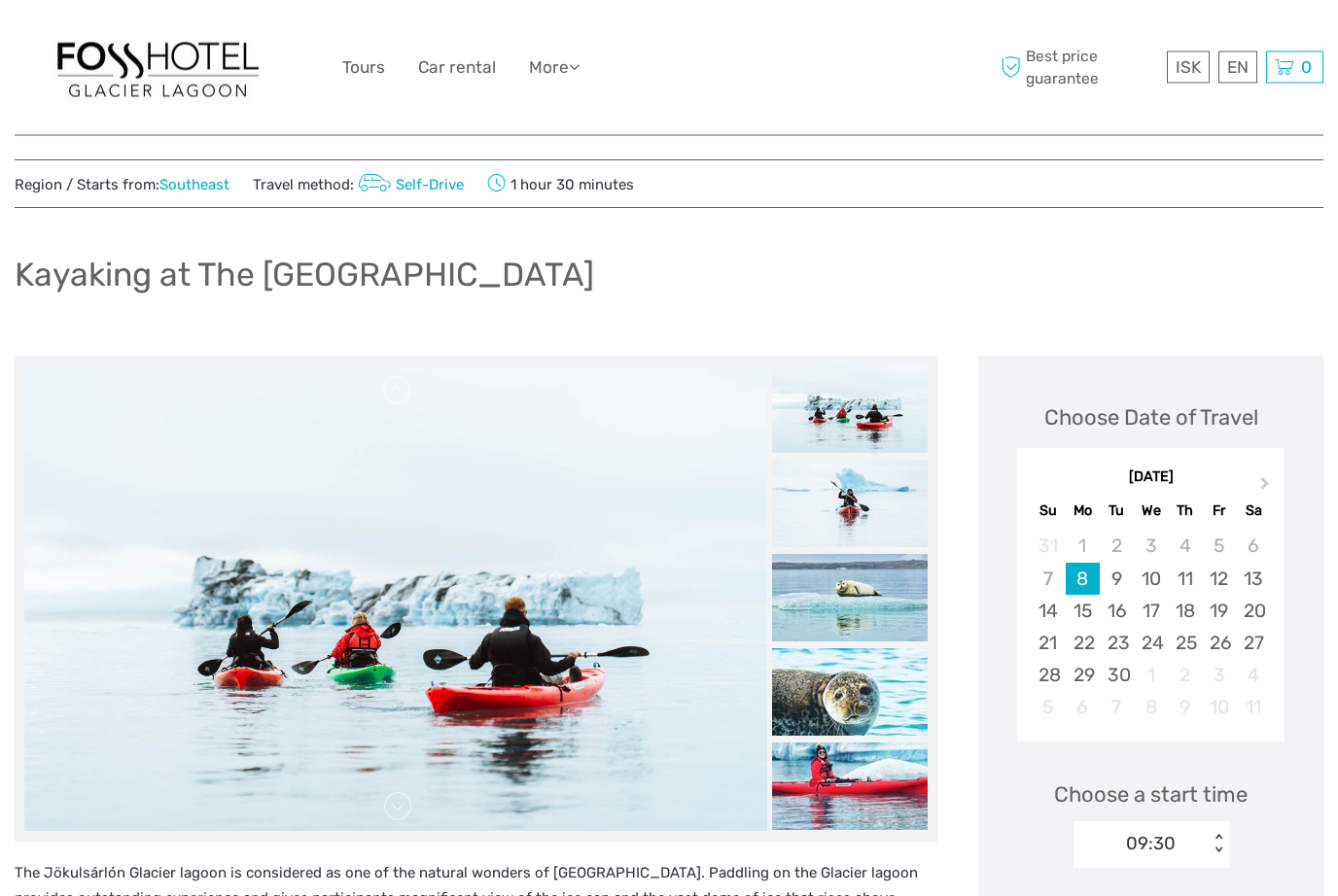
scroll to position [25, 0]
click at [1123, 573] on div "9" at bounding box center [1116, 578] width 34 height 32
click at [1091, 574] on div "8" at bounding box center [1083, 578] width 34 height 32
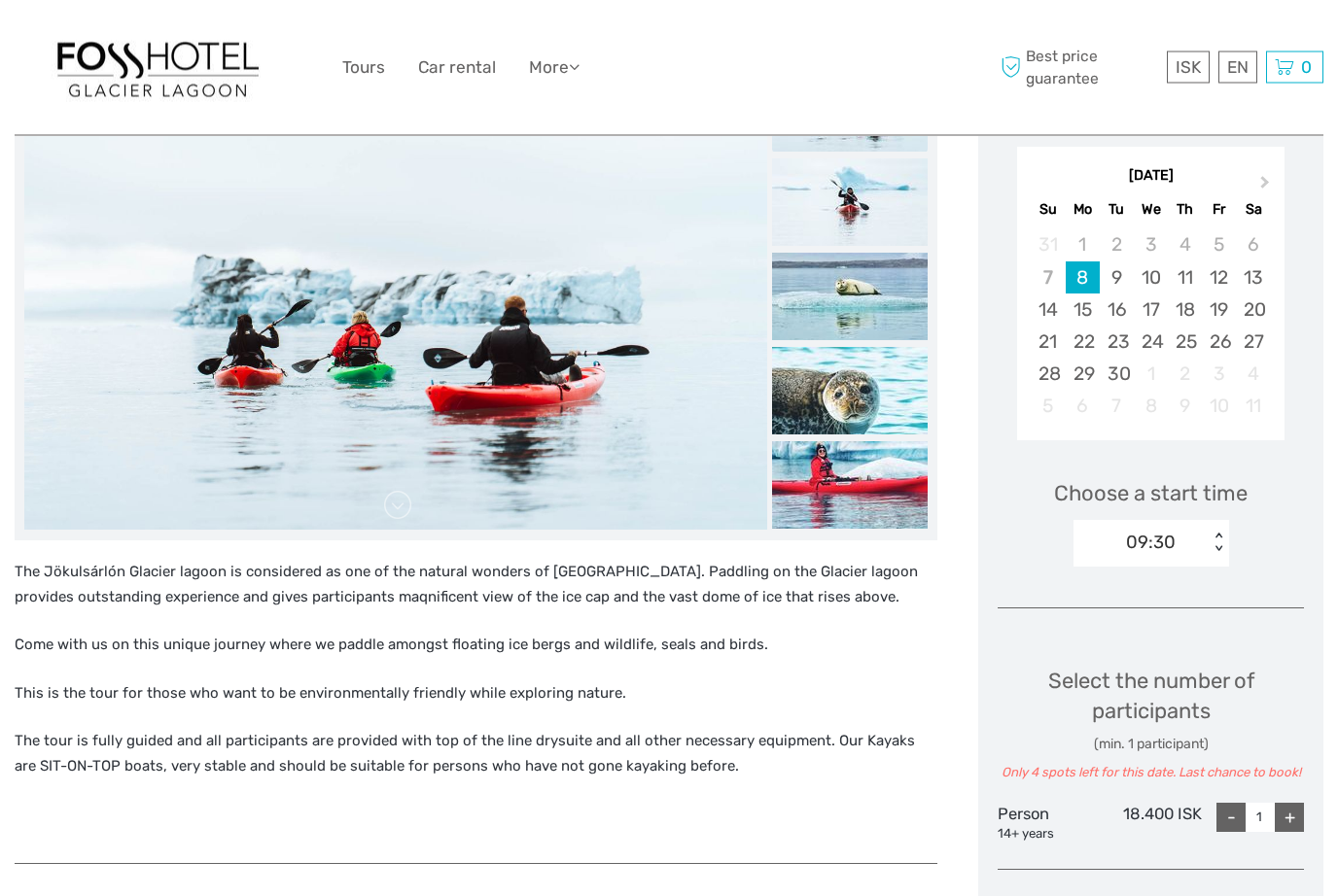
scroll to position [371, 0]
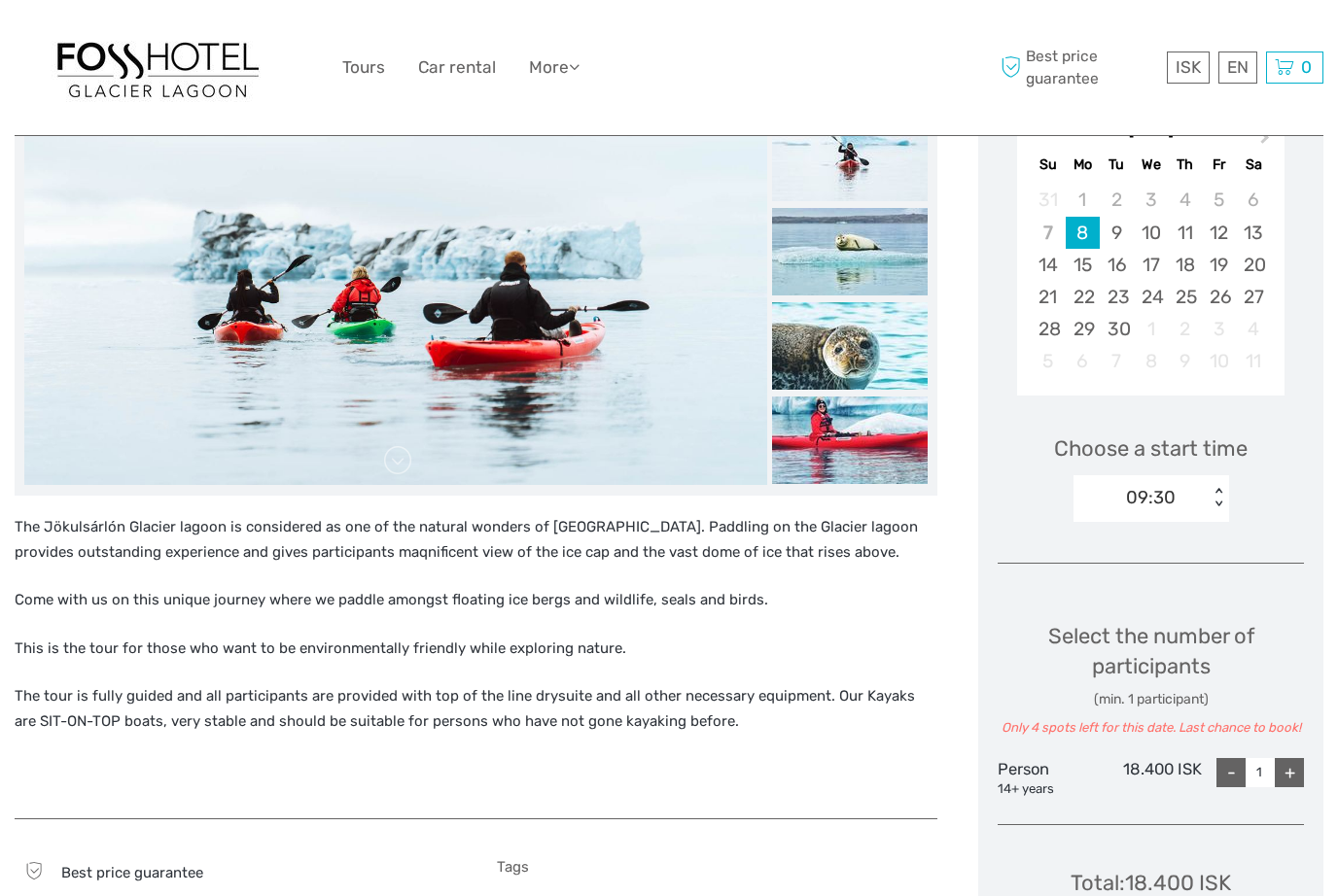
click at [1231, 500] on div "Choose a start time 09:30 < >" at bounding box center [1150, 469] width 306 height 124
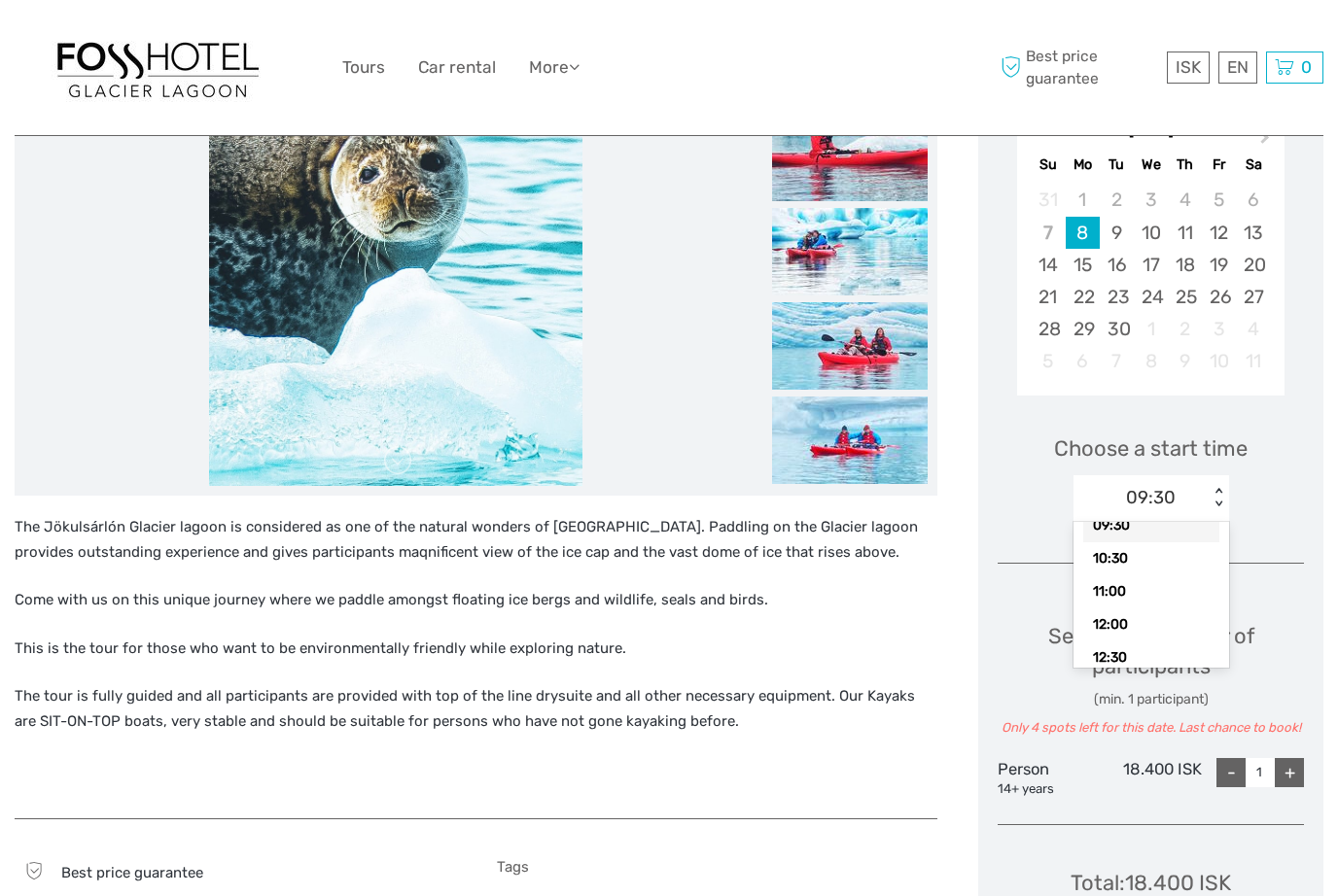
scroll to position [61, 0]
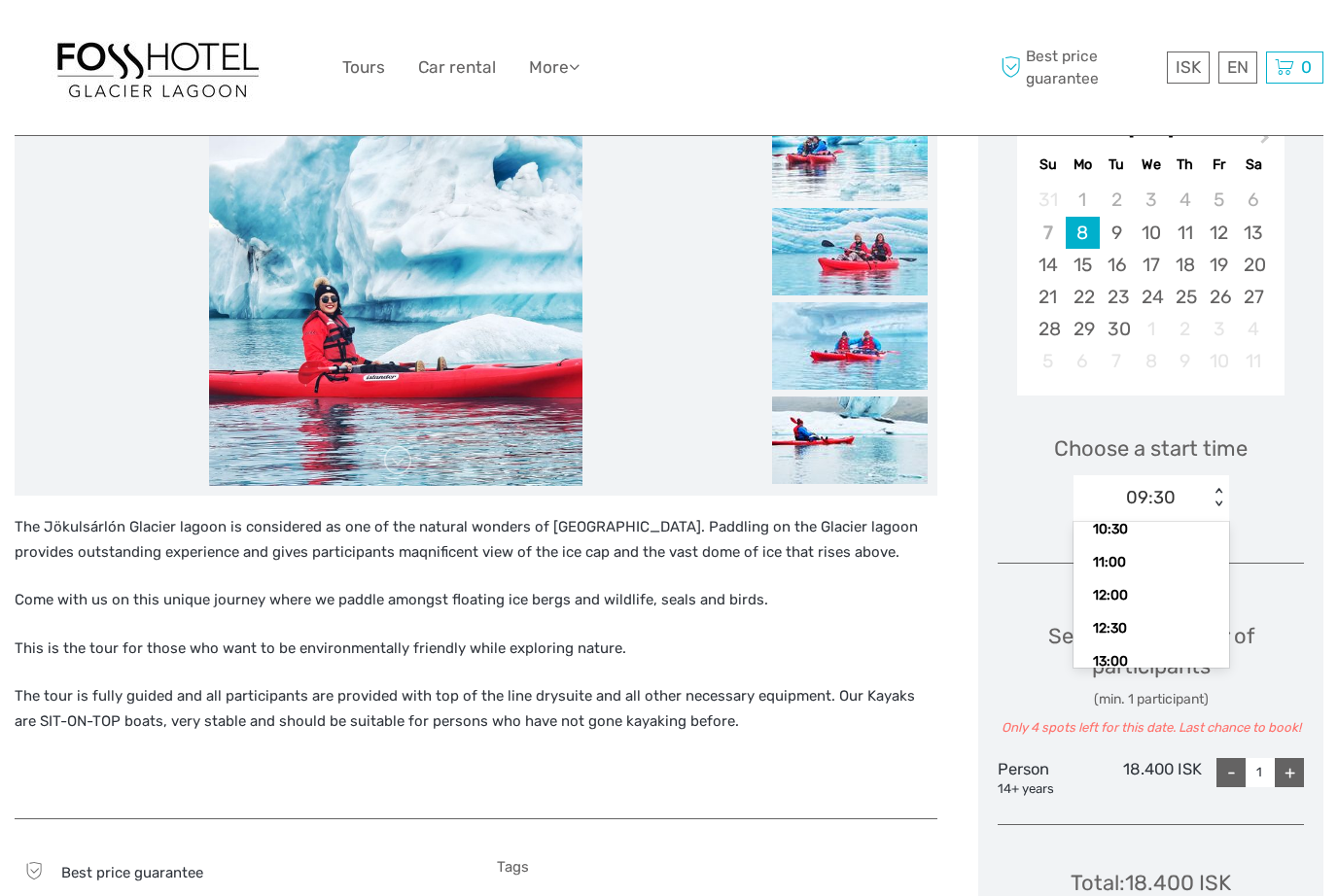
click at [1122, 592] on div "12:00" at bounding box center [1150, 596] width 136 height 33
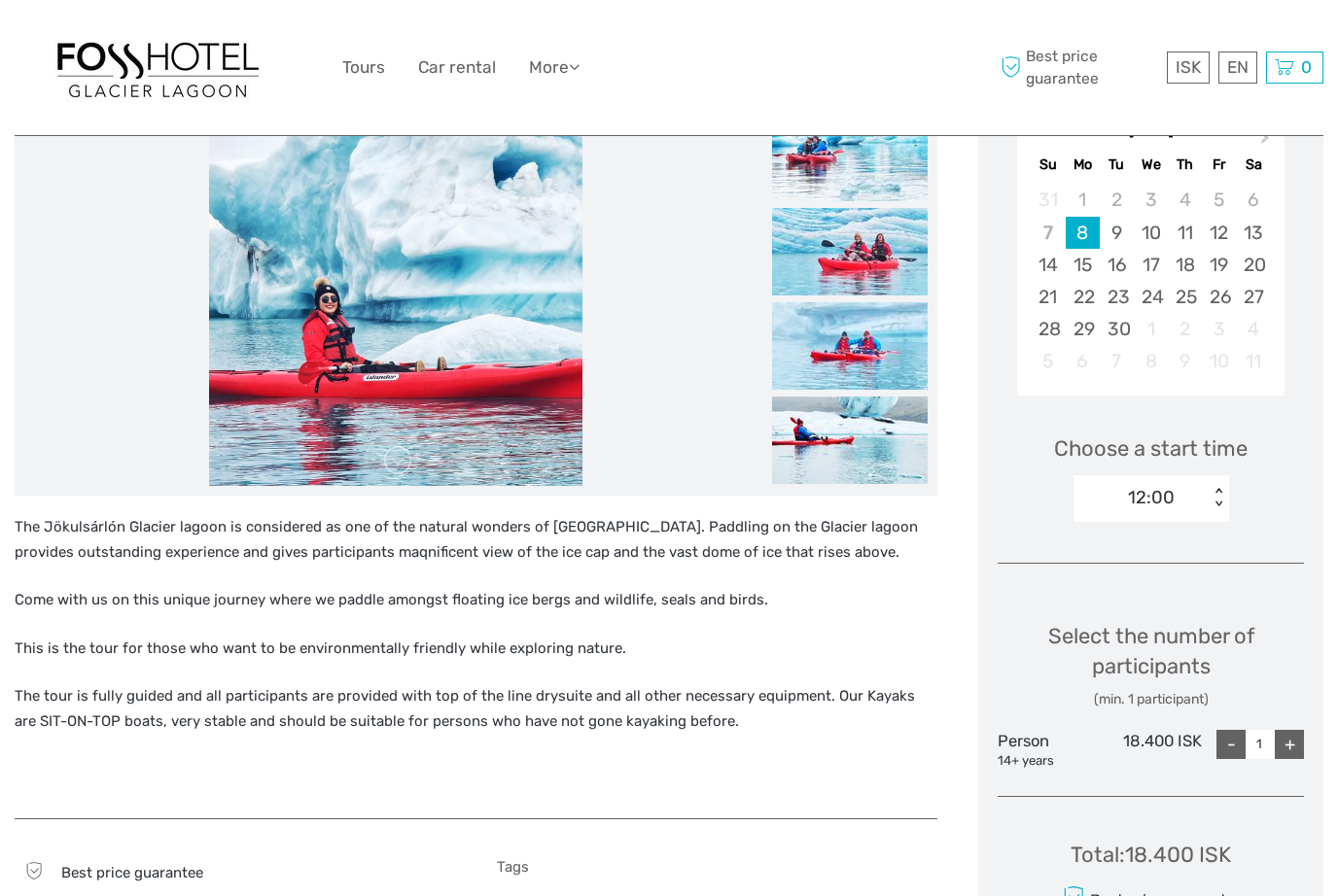
click at [1279, 743] on div "+" at bounding box center [1290, 745] width 29 height 29
type input "2"
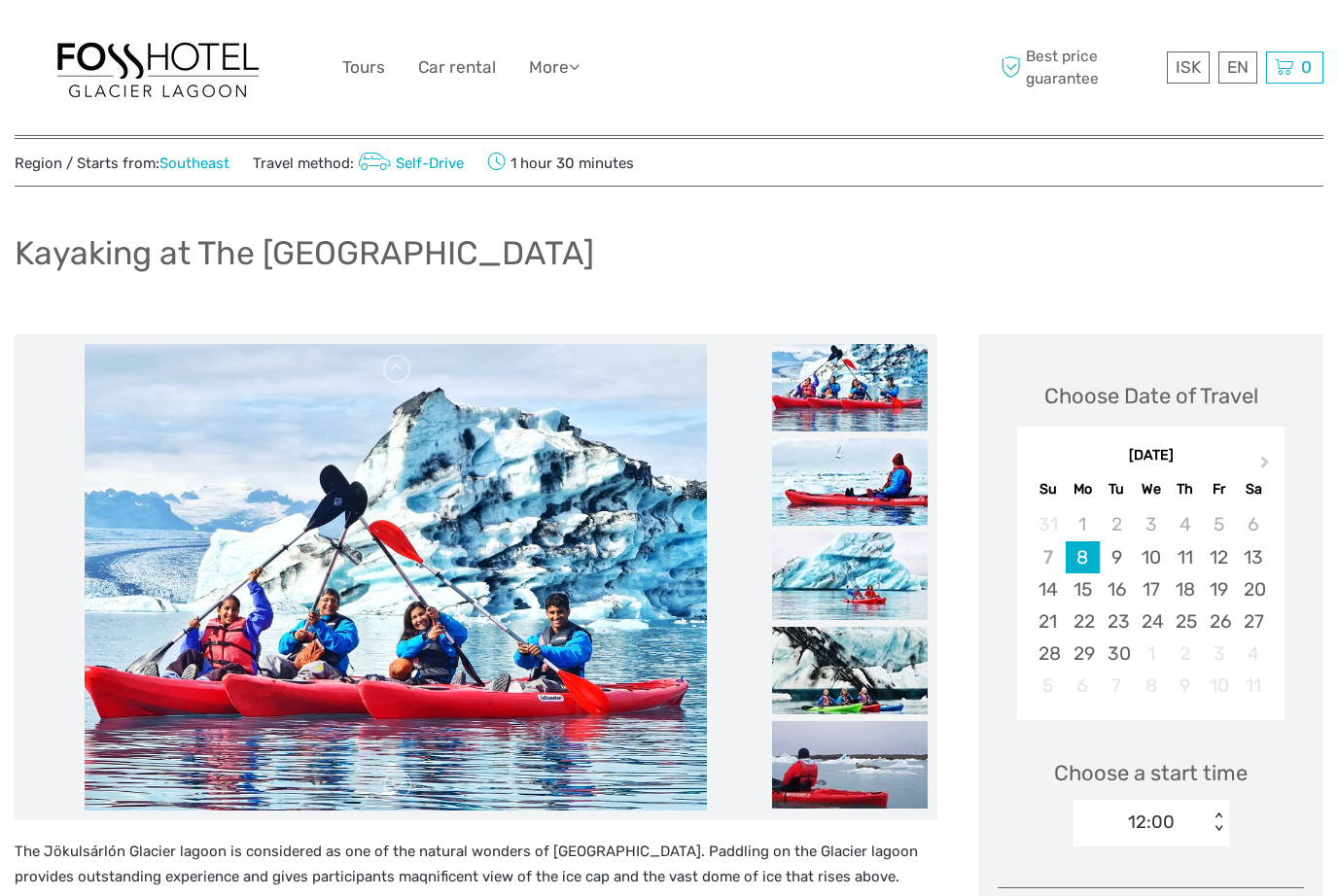
scroll to position [46, 0]
click at [885, 396] on img at bounding box center [849, 389] width 155 height 88
click at [879, 486] on img at bounding box center [849, 484] width 155 height 88
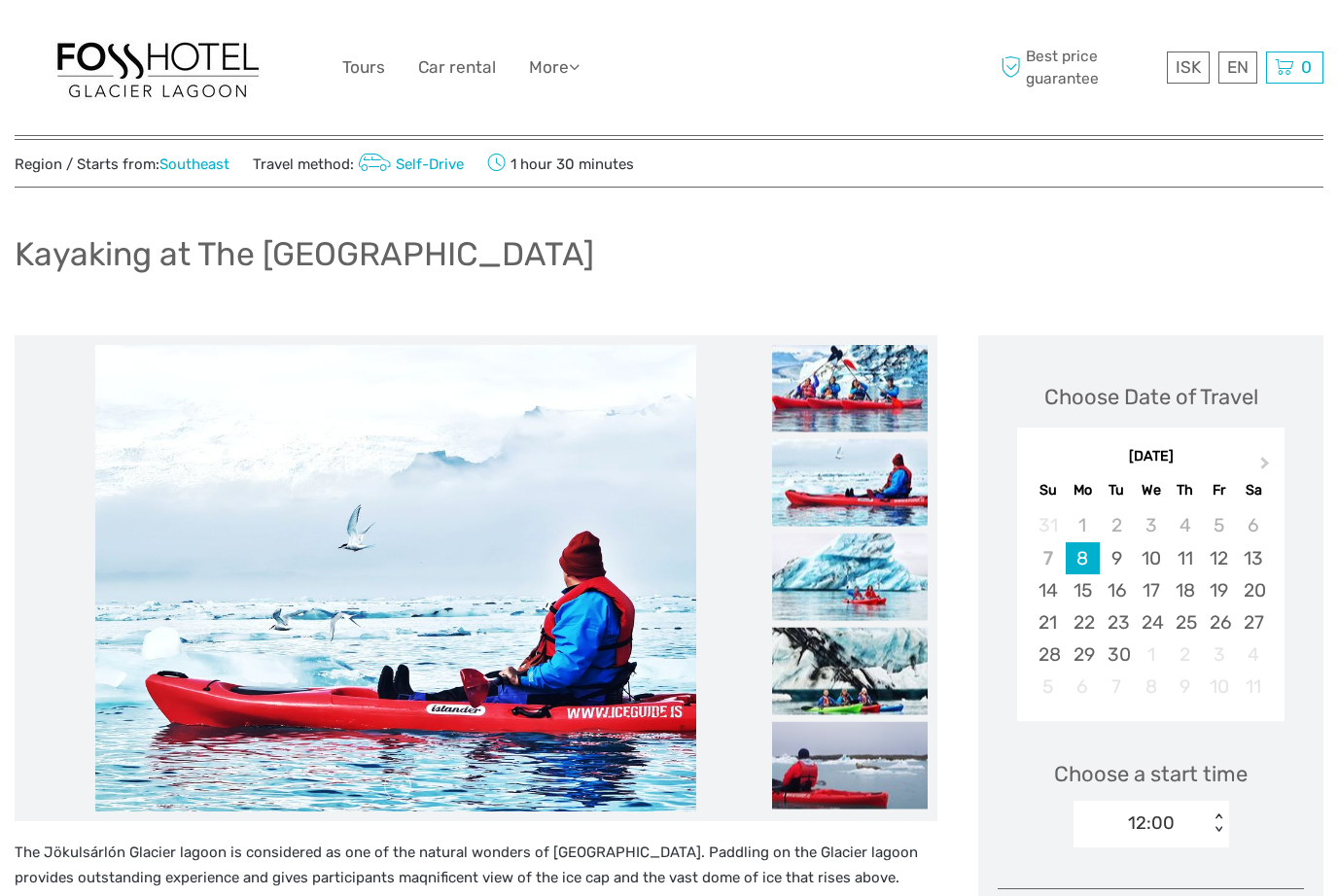
click at [889, 552] on img at bounding box center [849, 577] width 155 height 88
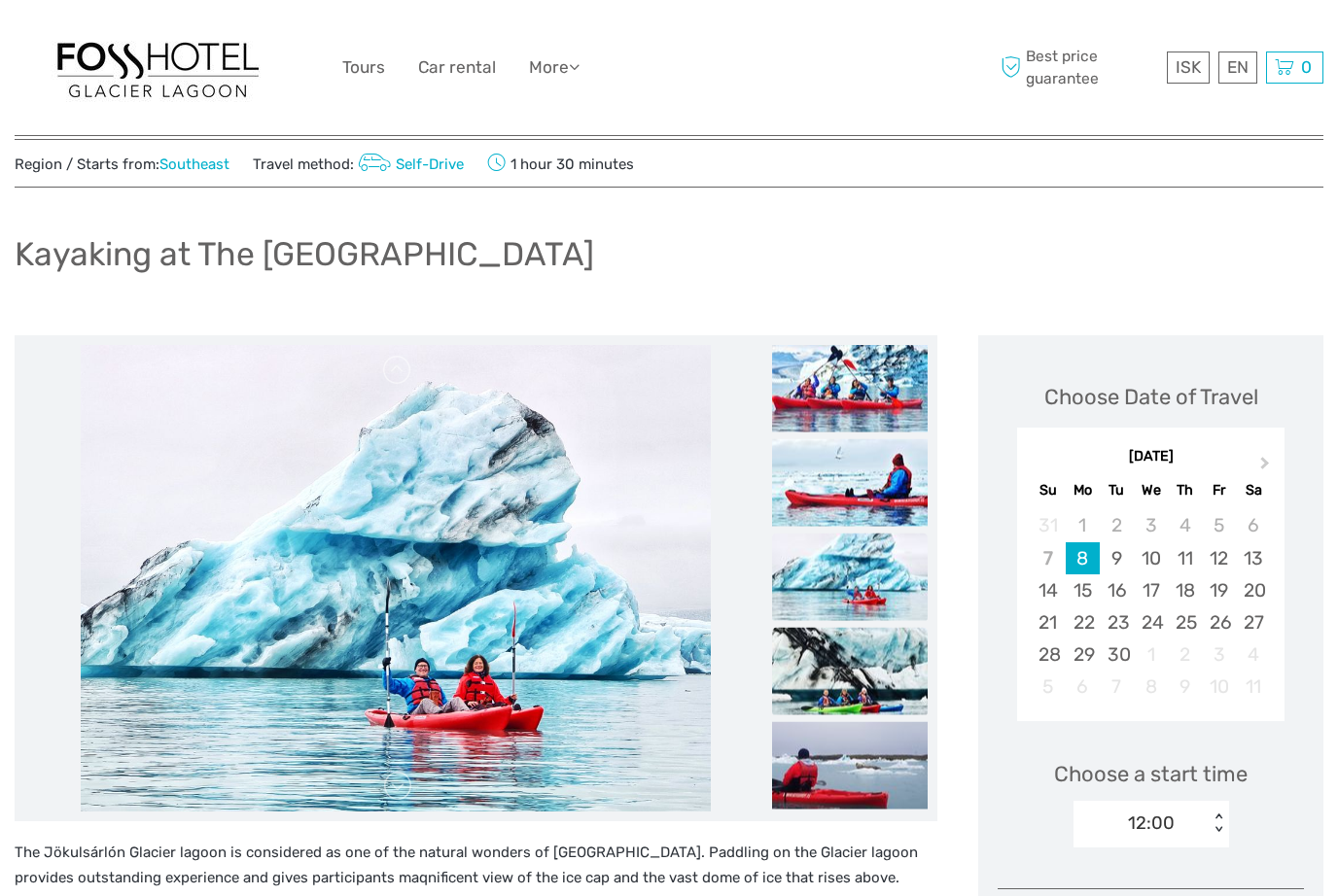
click at [896, 674] on img at bounding box center [849, 672] width 155 height 88
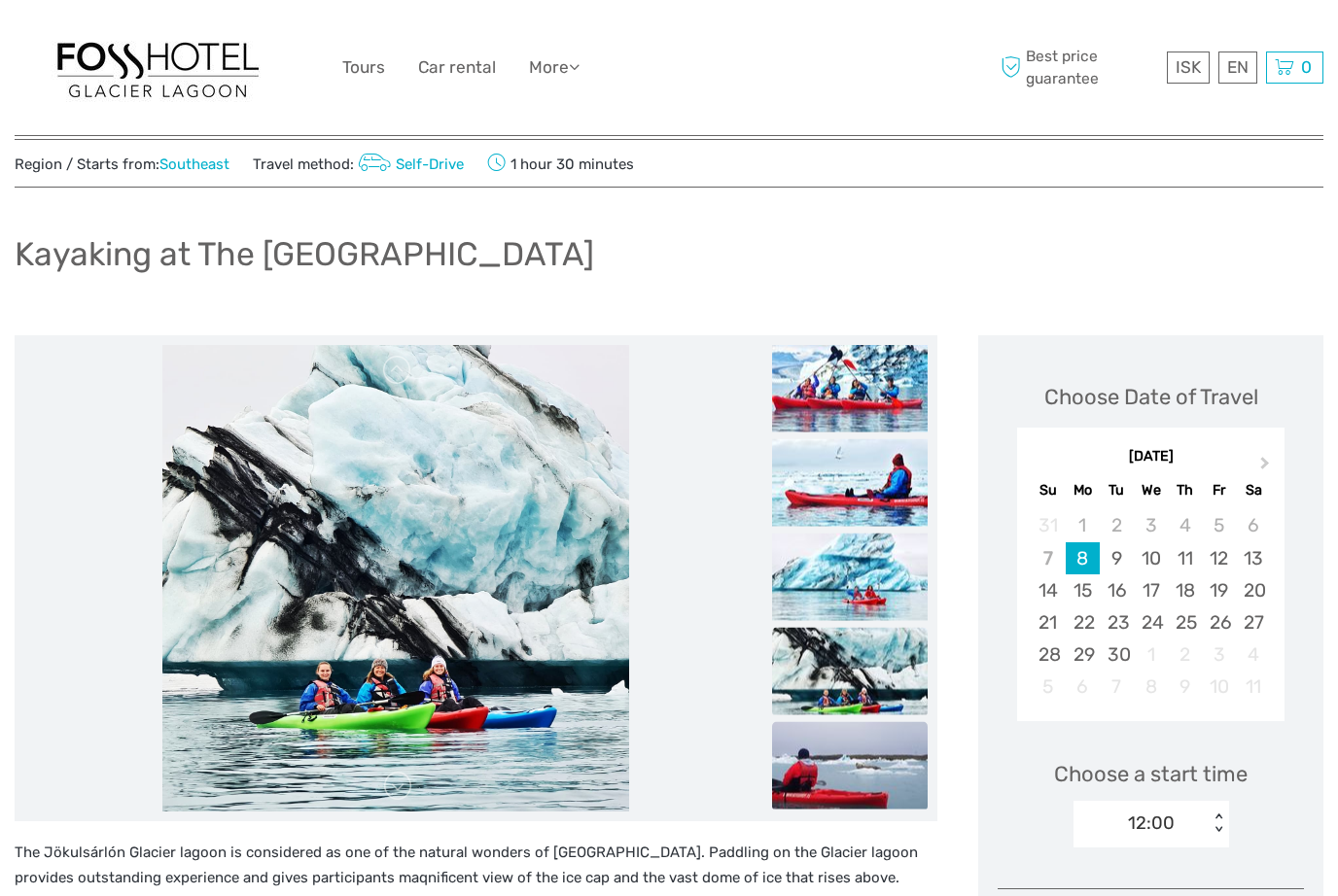
click at [869, 762] on img at bounding box center [849, 766] width 155 height 88
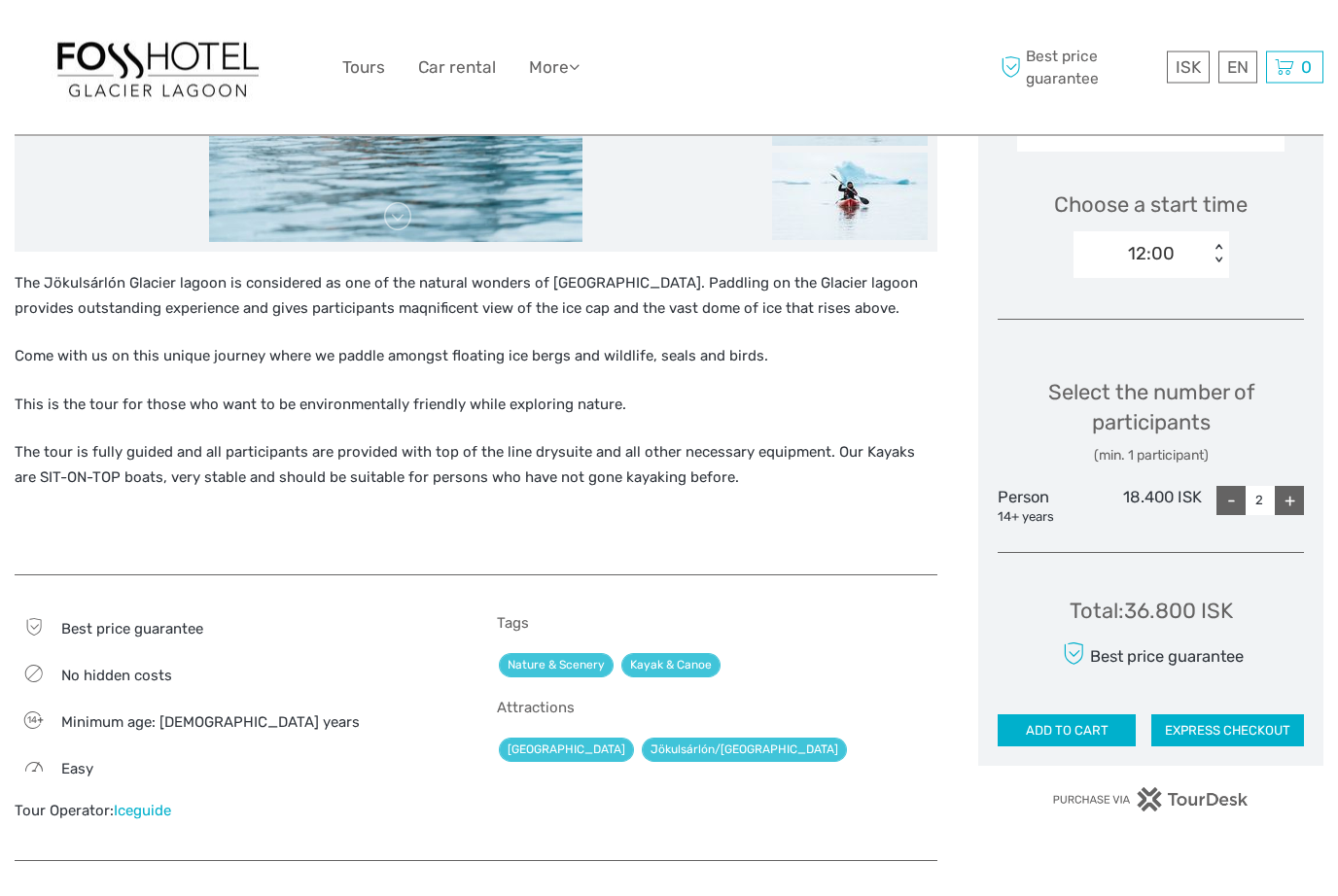
scroll to position [618, 0]
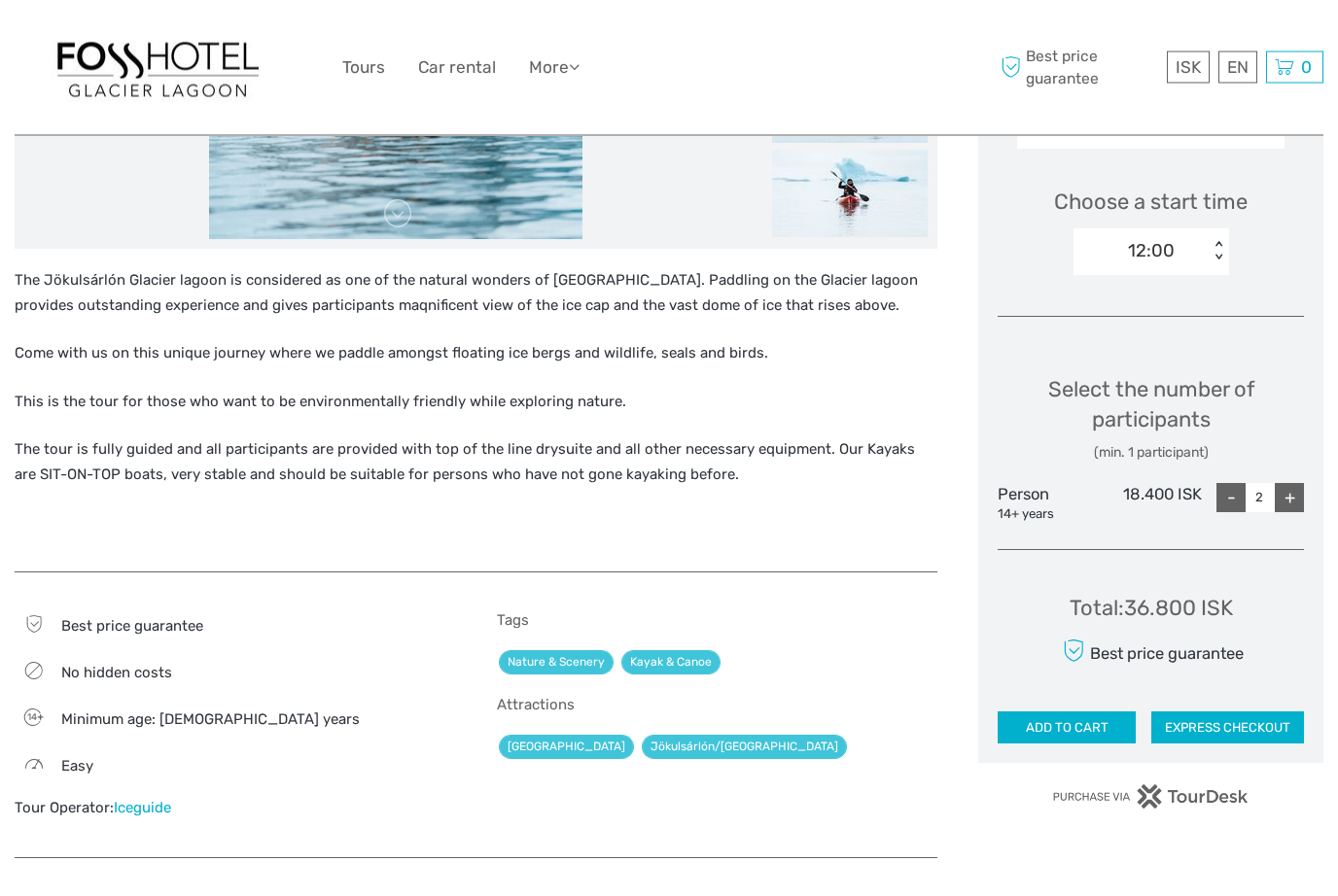
click at [1237, 715] on button "EXPRESS CHECKOUT" at bounding box center [1228, 729] width 152 height 33
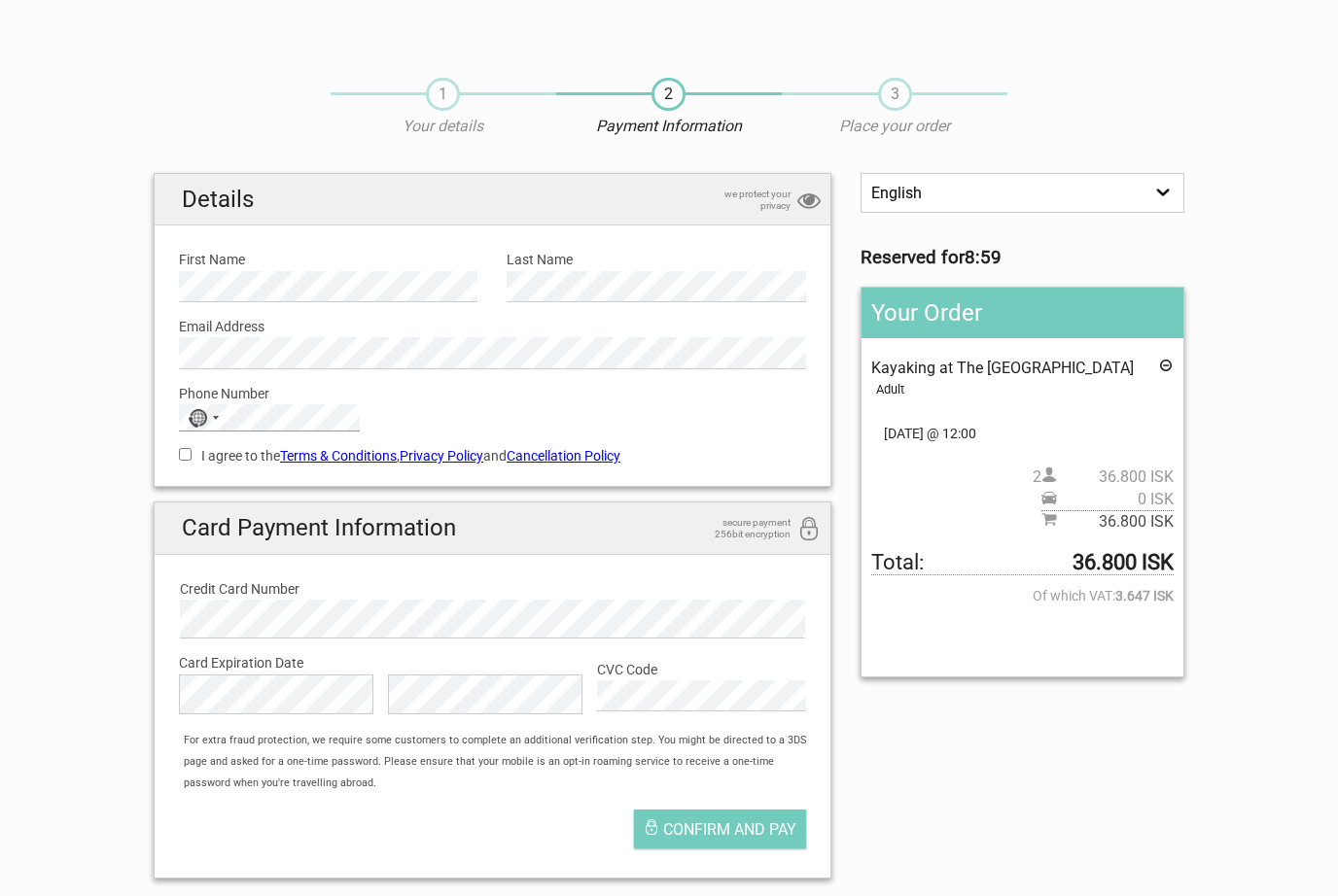
click at [181, 462] on label "I agree to the Terms & Conditions , Privacy Policy and Cancellation Policy" at bounding box center [493, 456] width 627 height 21
click at [181, 461] on input "I agree to the Terms & Conditions , Privacy Policy and Cancellation Policy" at bounding box center [185, 454] width 13 height 13
checkbox input "true"
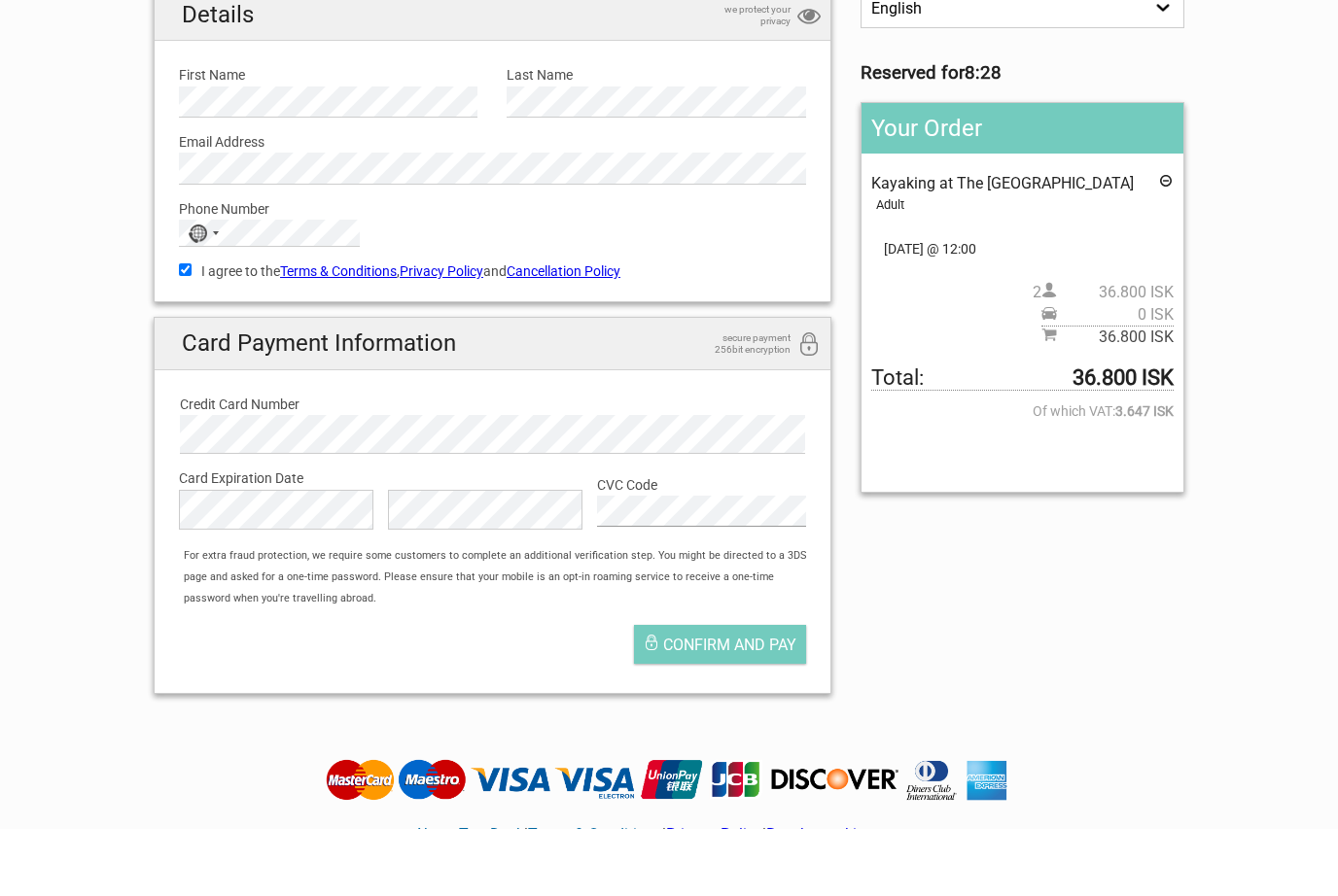
scroll to position [134, 0]
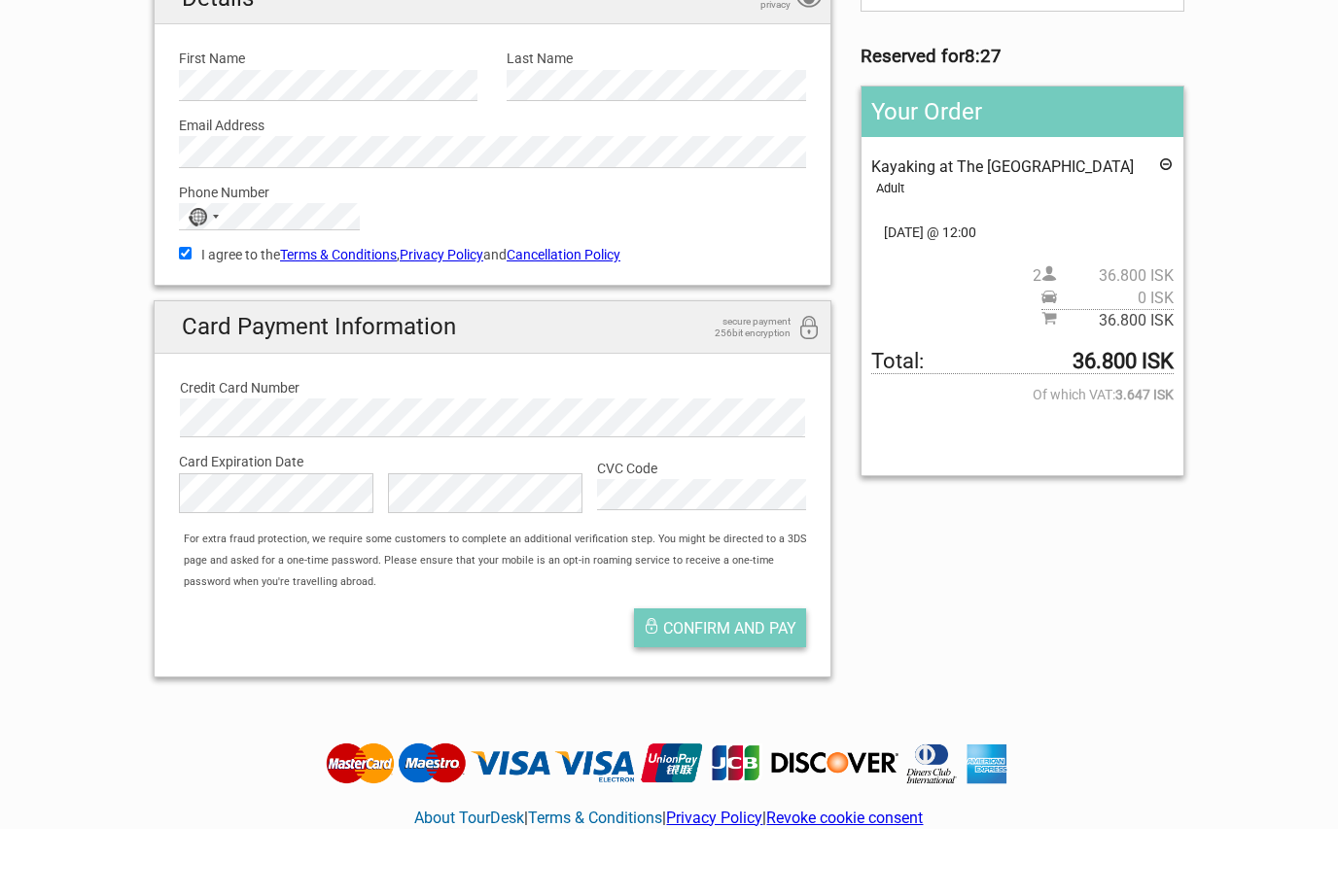
click at [770, 687] on span "Confirm and pay" at bounding box center [730, 696] width 133 height 19
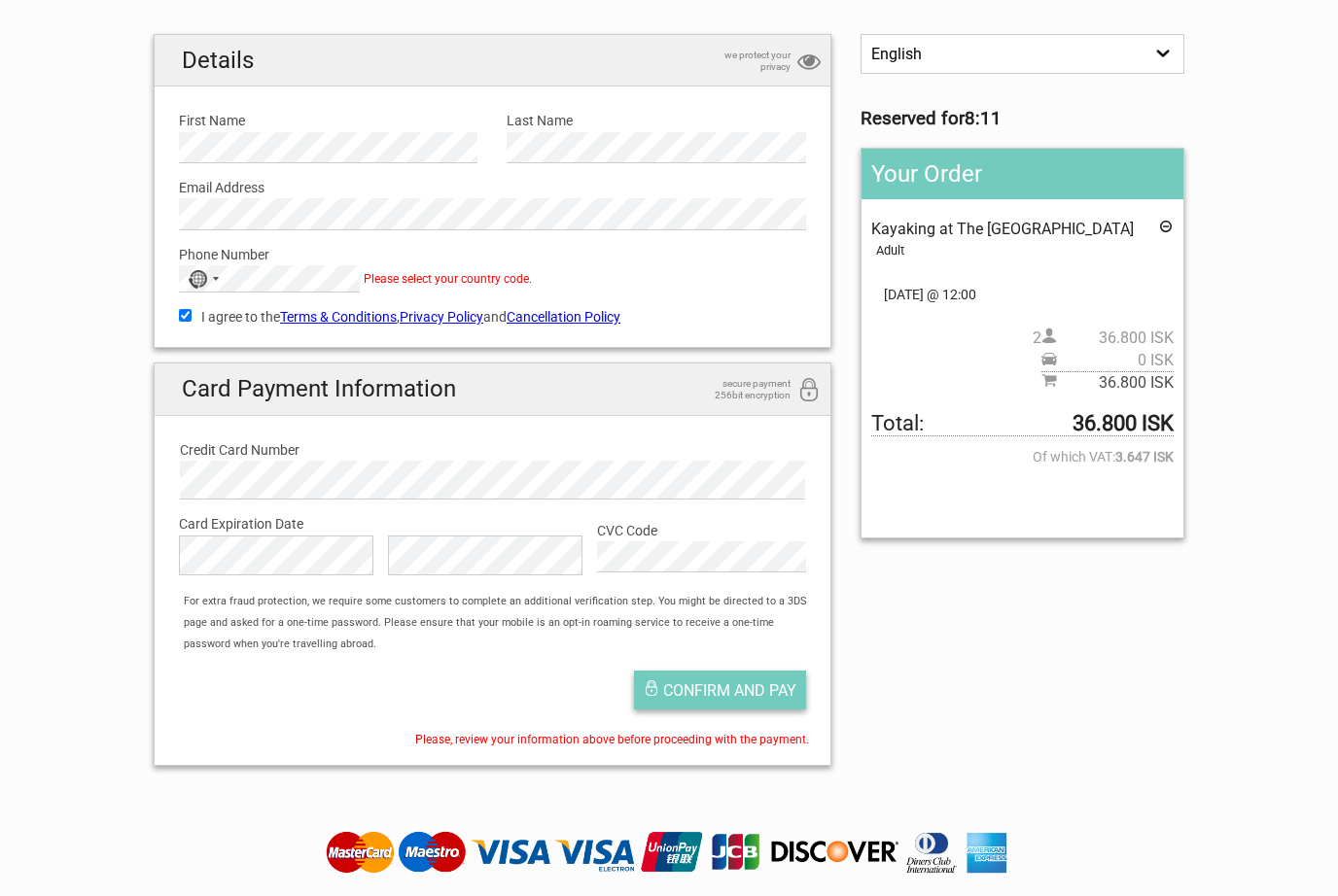
scroll to position [139, 0]
click at [746, 683] on span "Confirm and pay" at bounding box center [730, 691] width 133 height 19
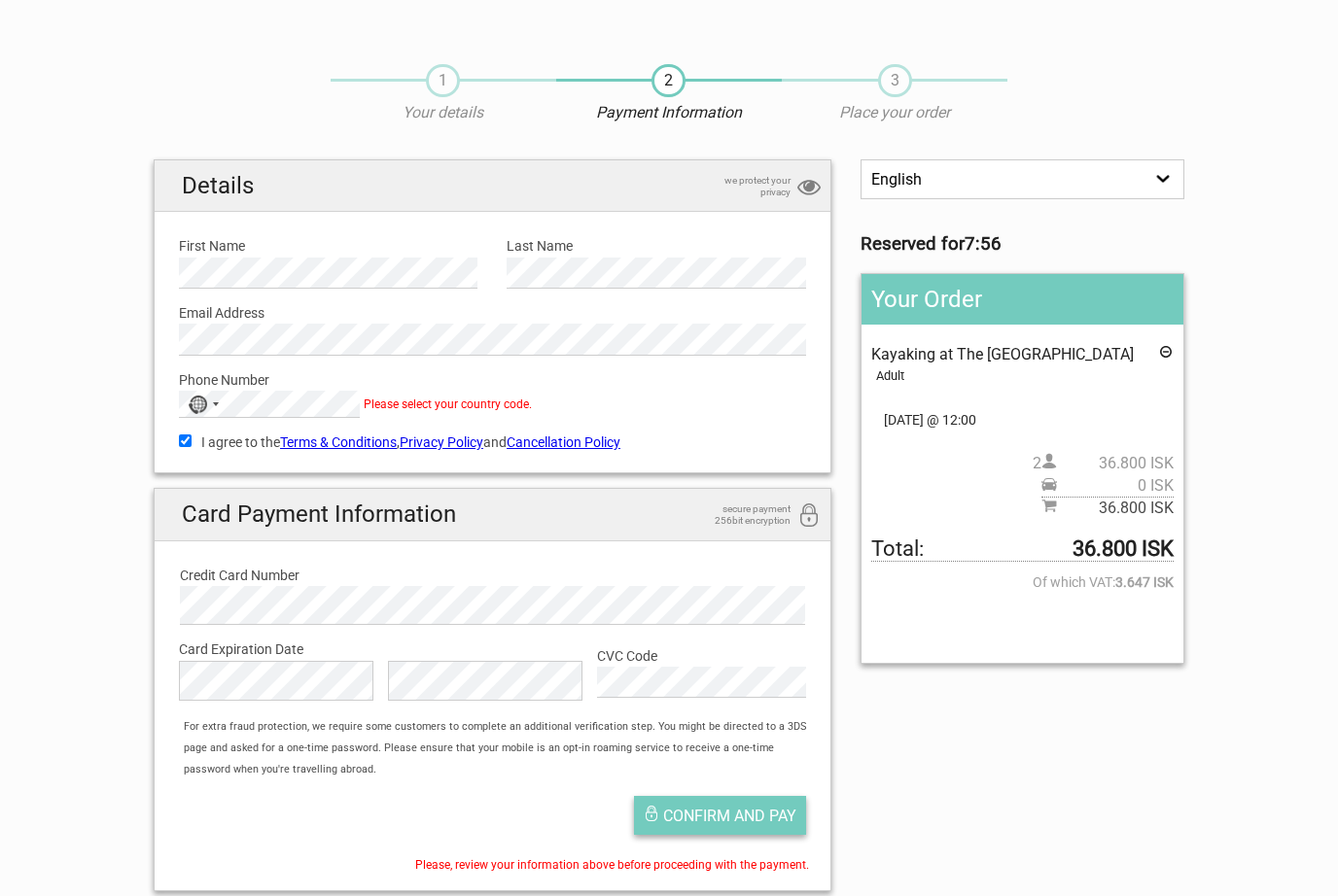
scroll to position [10, 0]
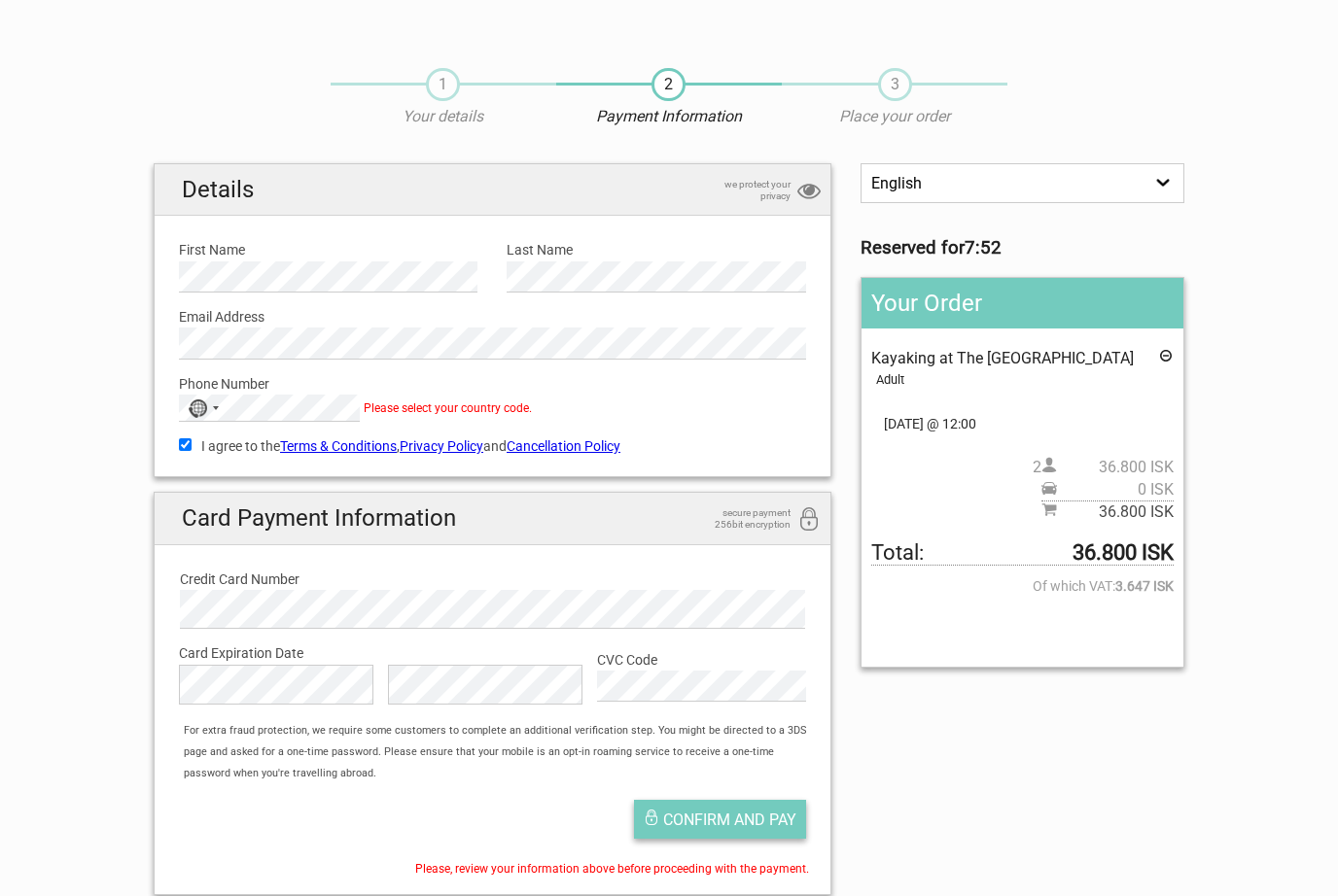
click at [741, 819] on span "Confirm and pay" at bounding box center [730, 820] width 133 height 19
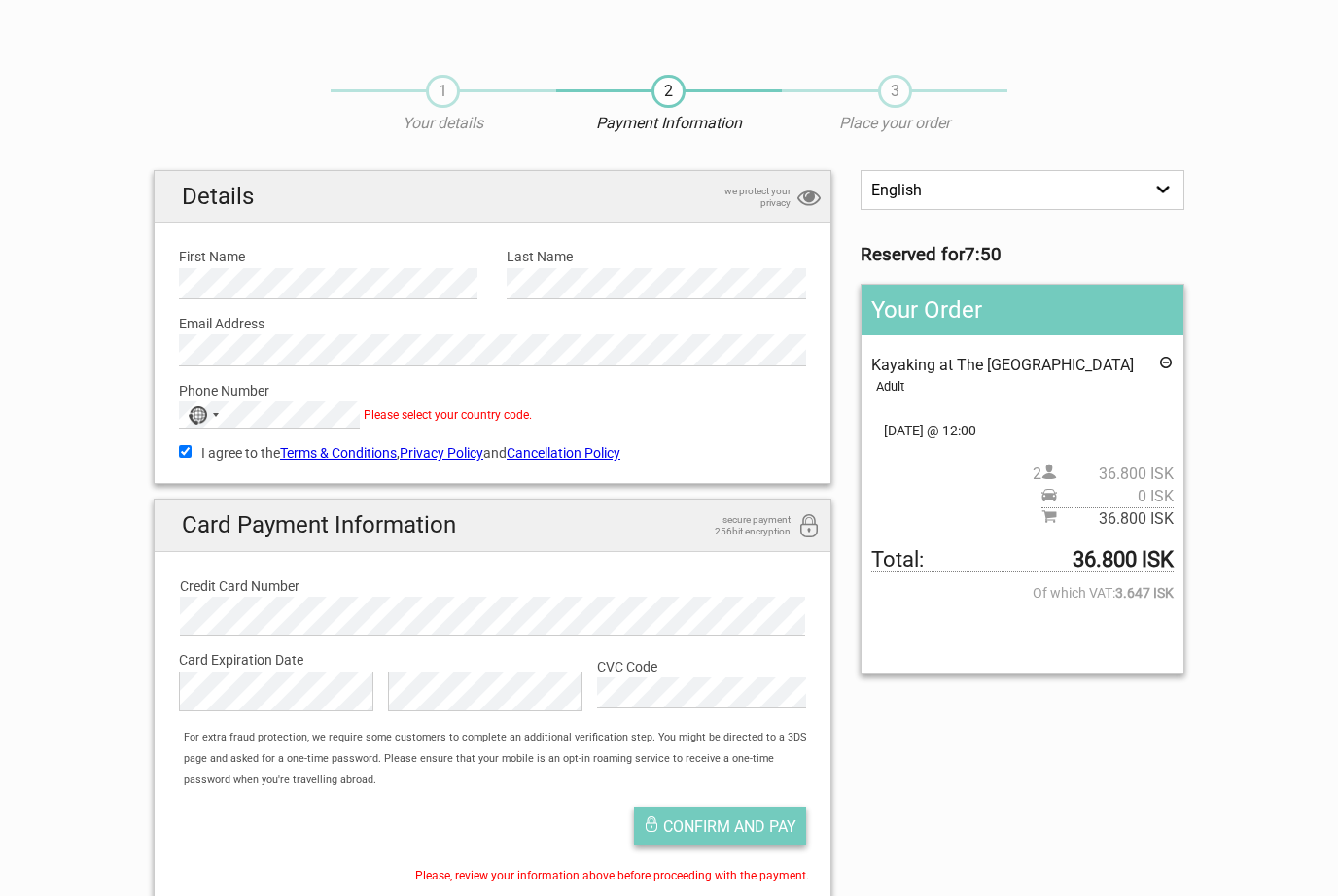
scroll to position [0, 0]
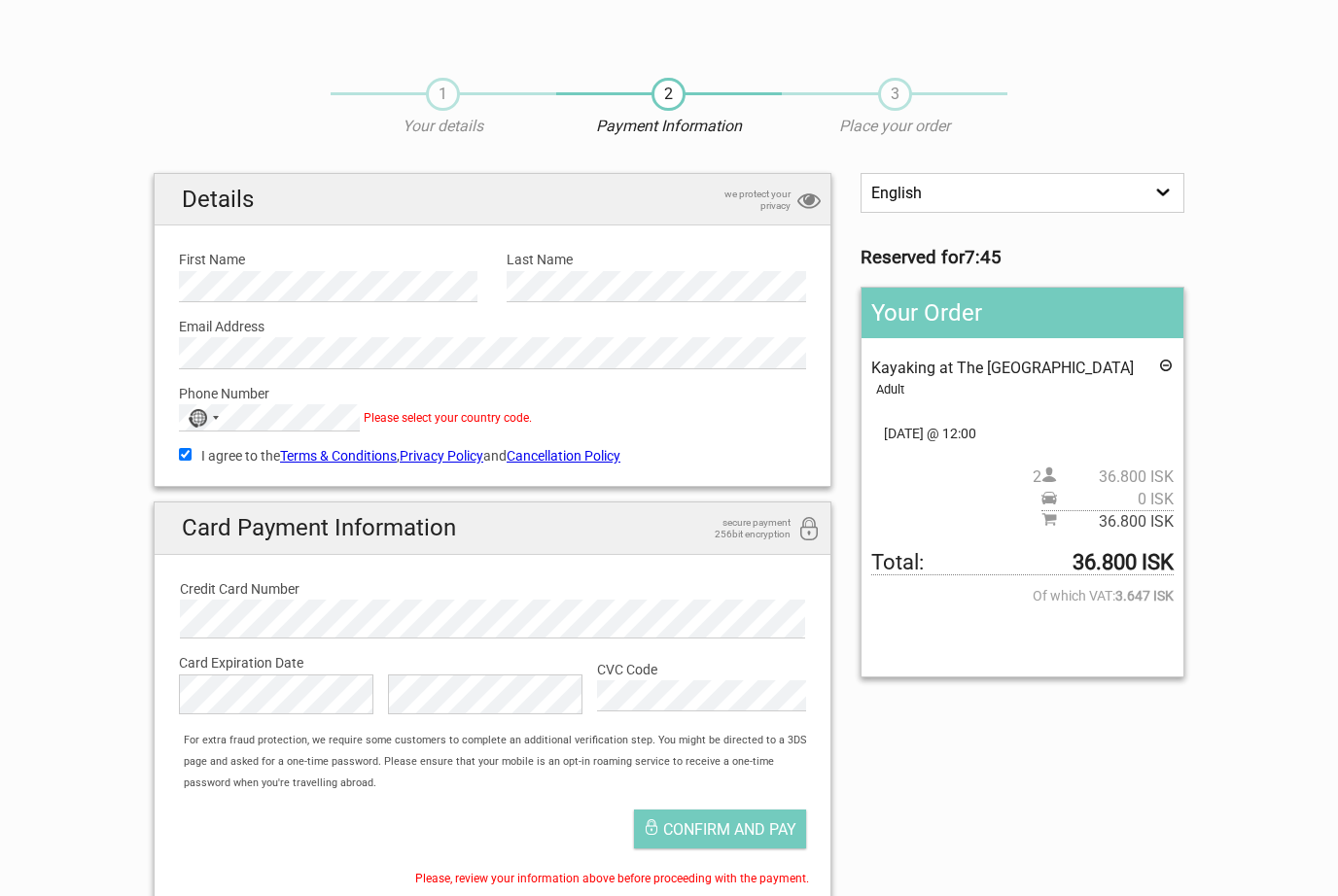
click at [495, 417] on span "Please select your country code." at bounding box center [448, 418] width 168 height 14
click at [1014, 708] on div "English Español Deutsch Reserved for 7:41 Your Order Kayaking at The Glacier La…" at bounding box center [669, 546] width 1060 height 747
click at [766, 832] on span "Confirm and pay" at bounding box center [730, 830] width 133 height 19
click at [1011, 729] on div "English Español Deutsch Reserved for 7:31 Your Order Kayaking at The Glacier La…" at bounding box center [669, 546] width 1060 height 747
click at [772, 824] on span "Confirm and pay" at bounding box center [730, 830] width 133 height 19
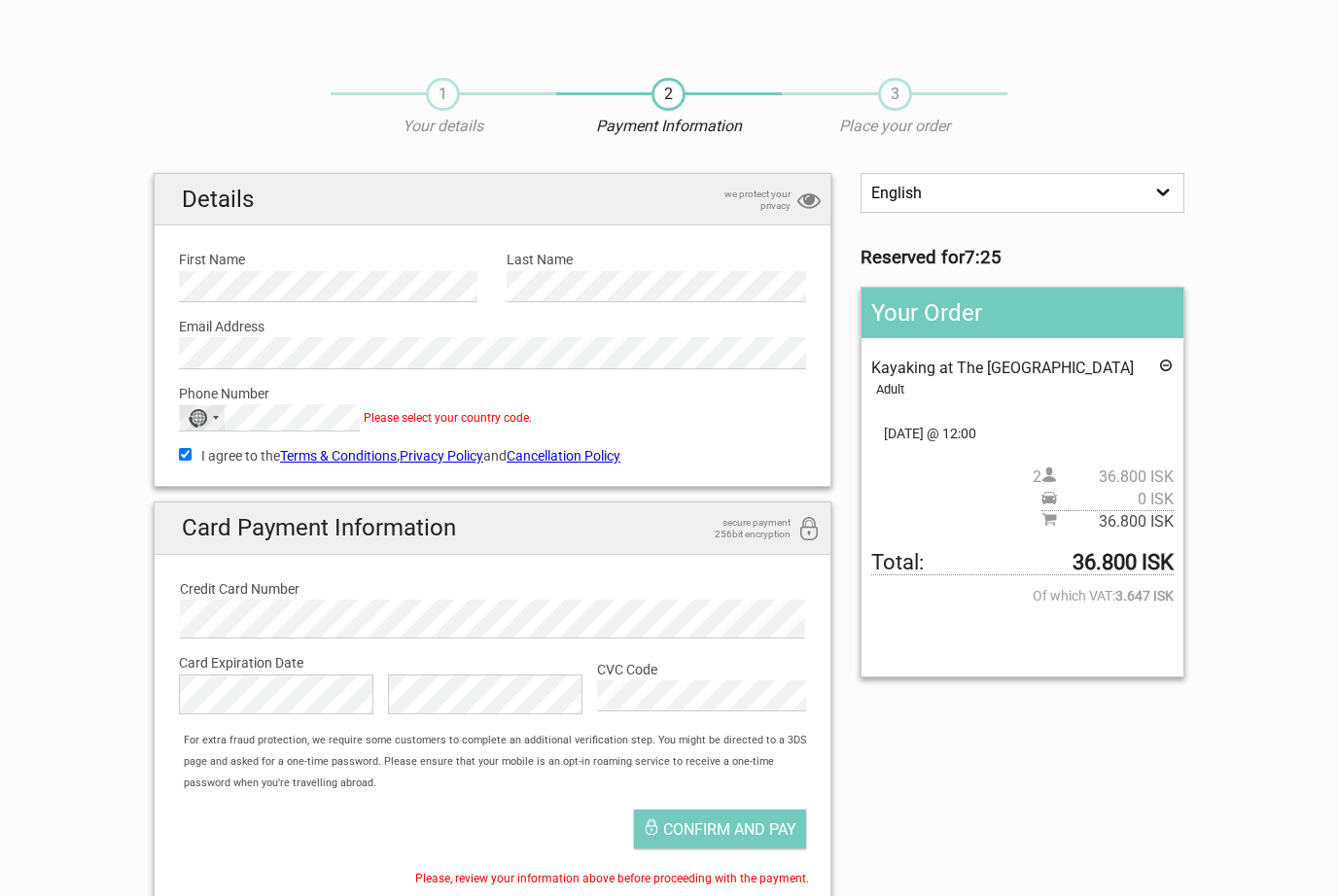
click at [199, 409] on div "No country selected" at bounding box center [197, 418] width 20 height 19
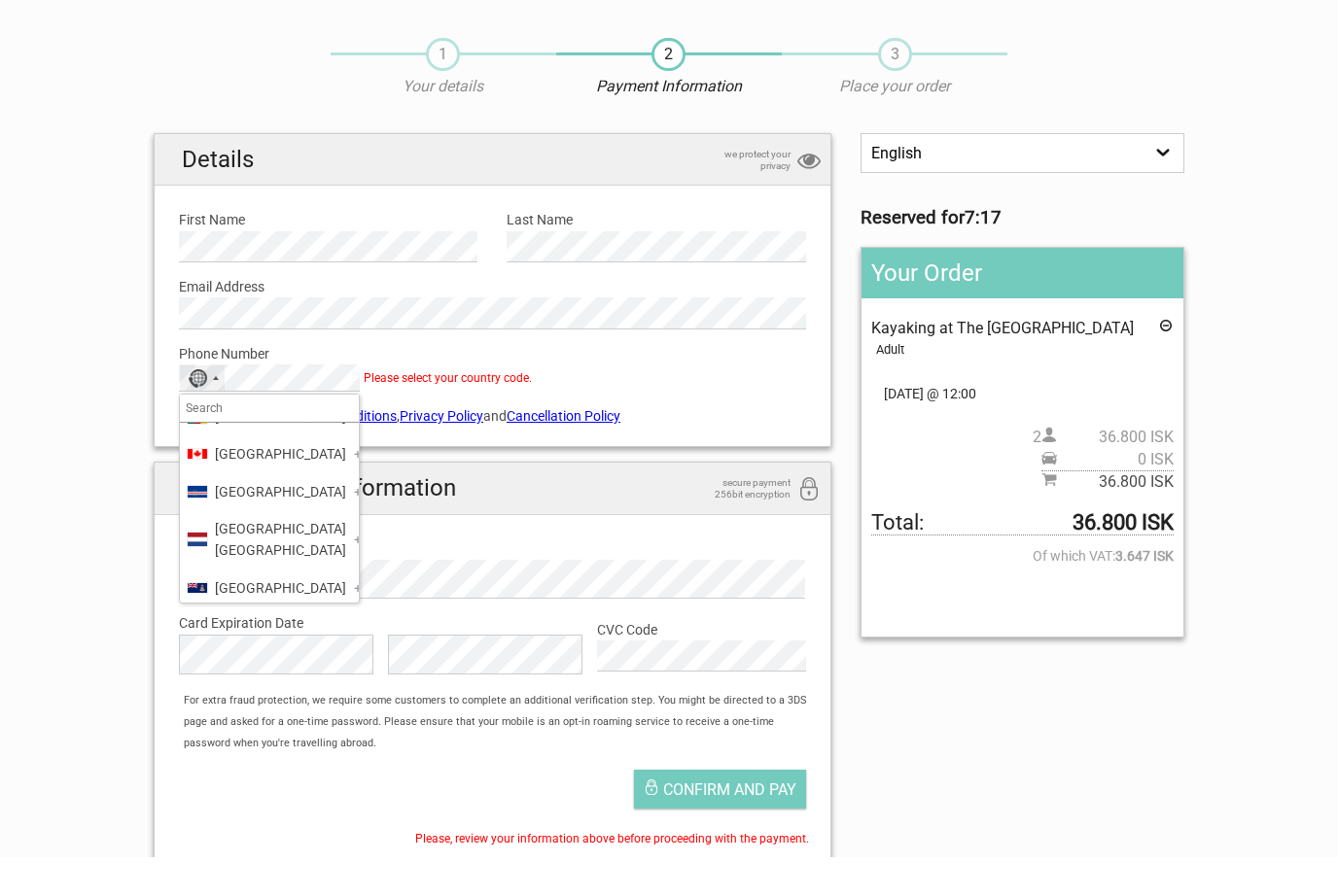
scroll to position [1385, 0]
click at [260, 506] on span "Canada" at bounding box center [281, 499] width 131 height 21
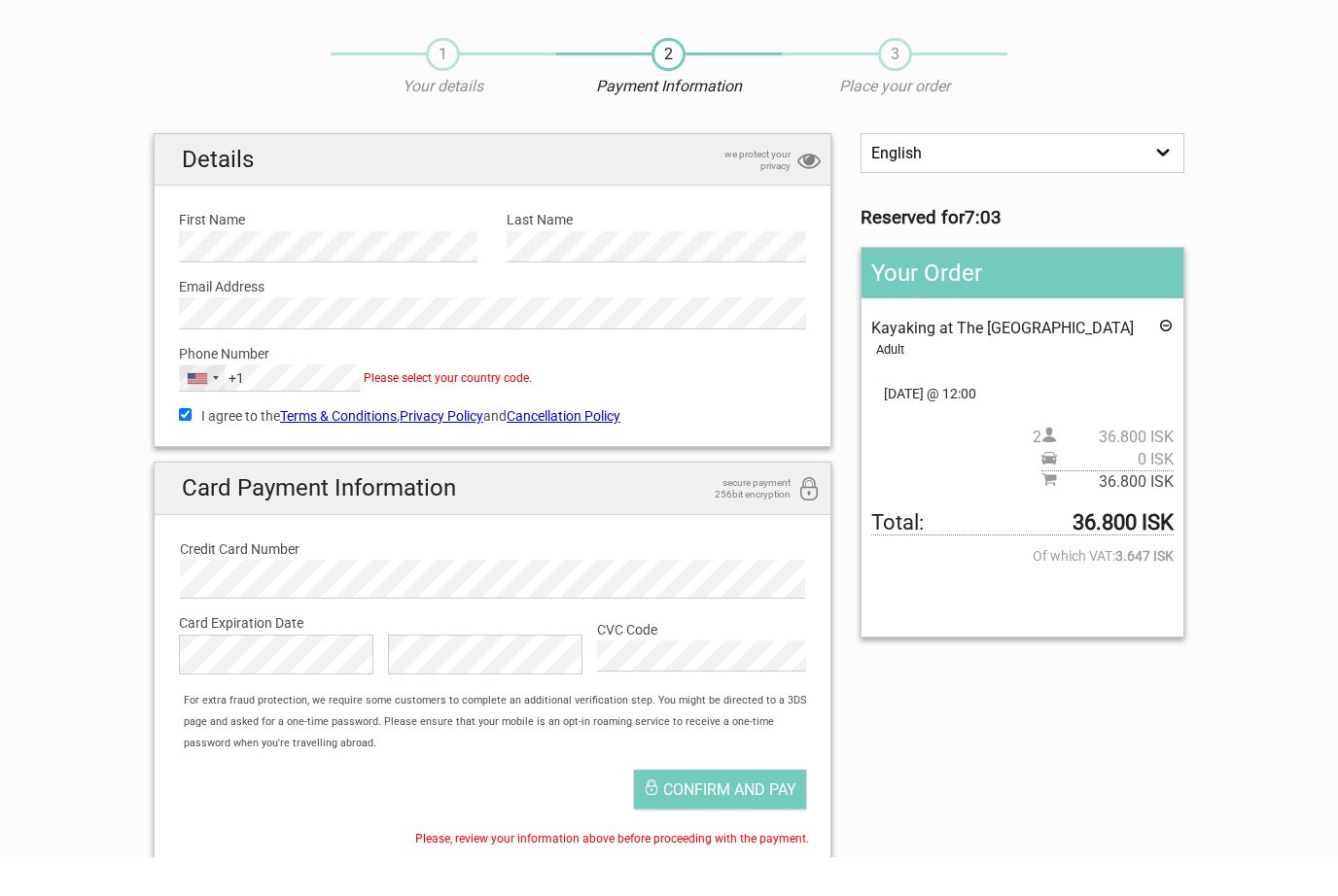
click at [203, 412] on div "United States +1" at bounding box center [197, 417] width 20 height 11
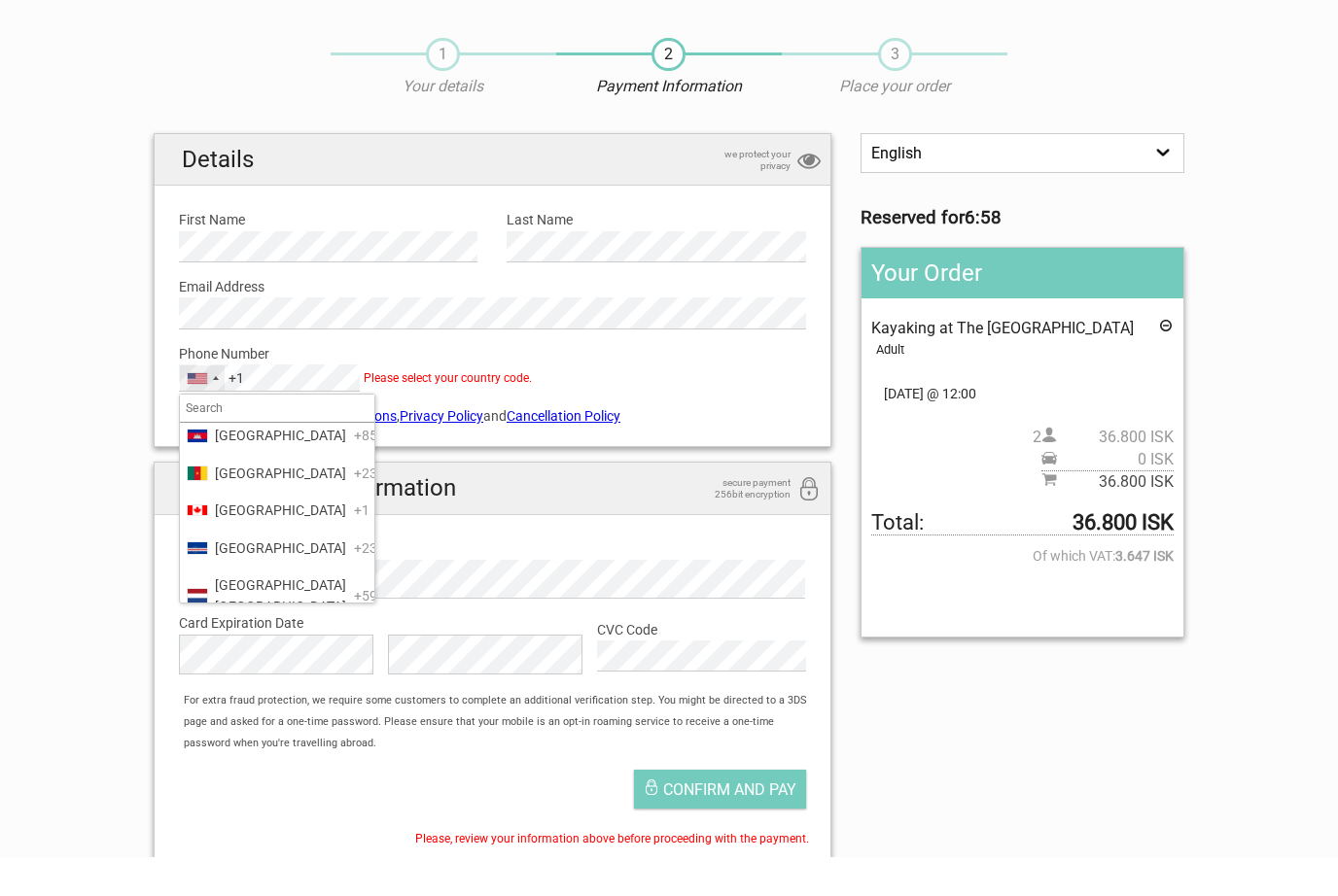
scroll to position [1325, 0]
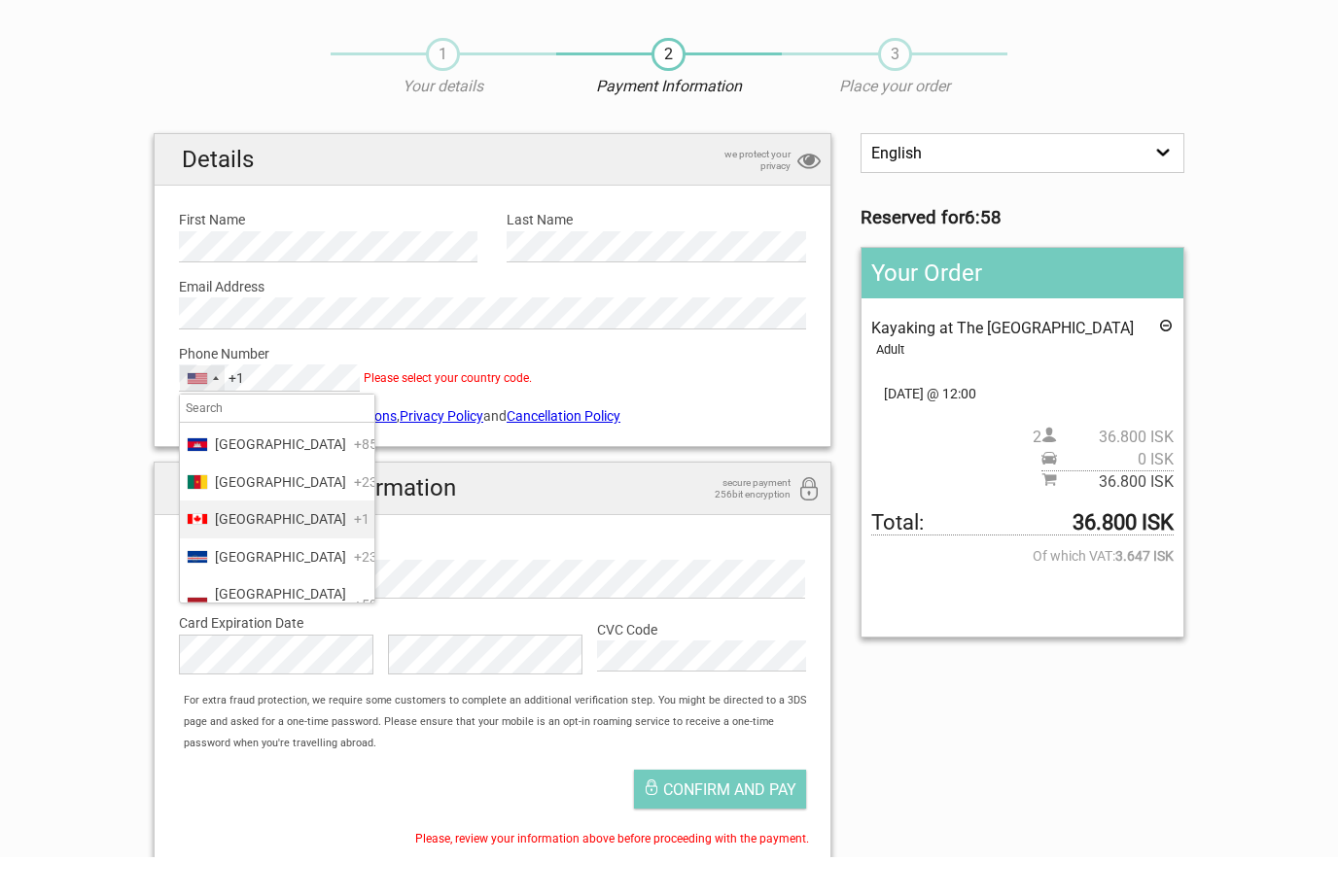
click at [250, 547] on span "Canada" at bounding box center [281, 558] width 131 height 21
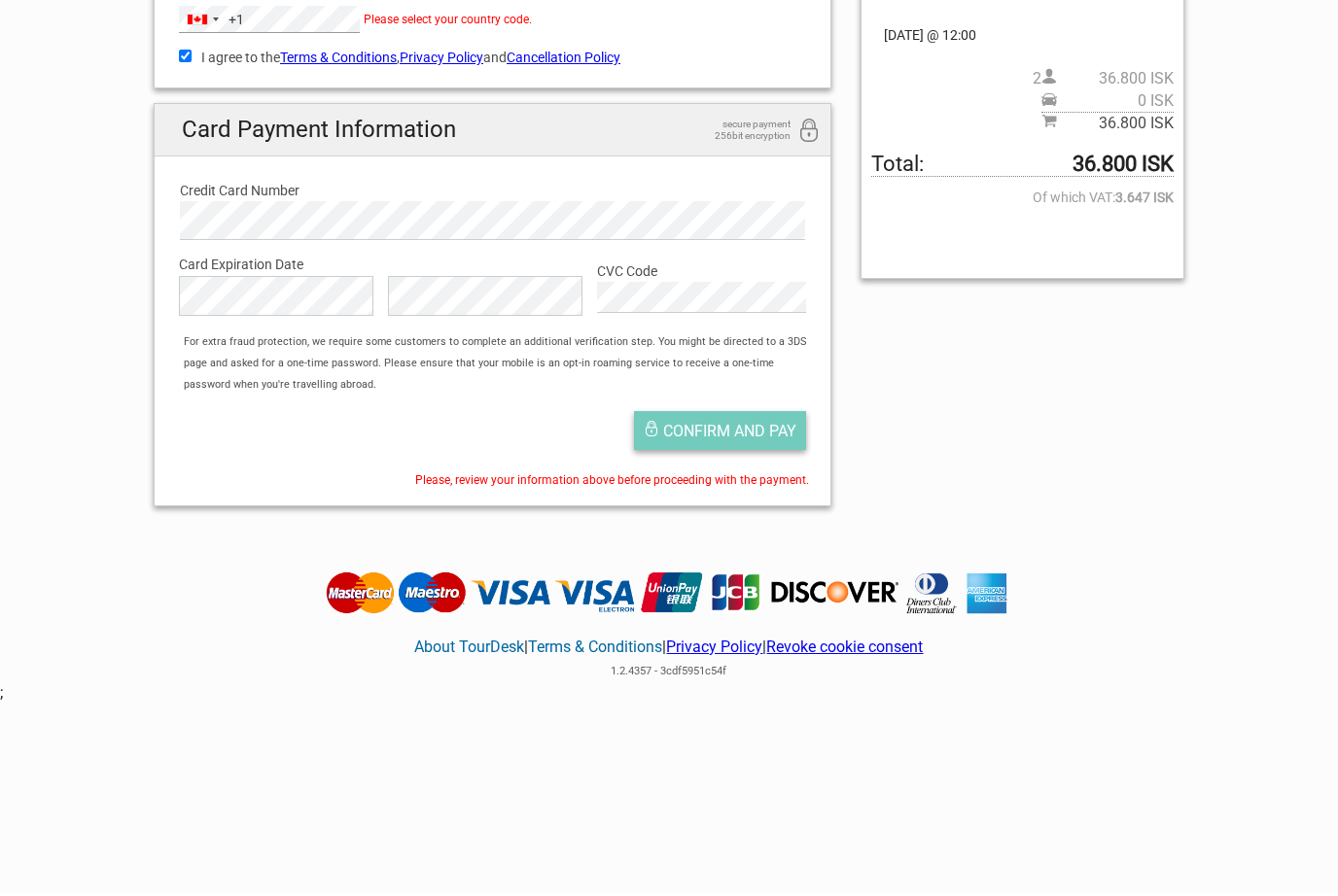
click at [752, 431] on span "Confirm and pay" at bounding box center [730, 434] width 133 height 19
